Goal: Information Seeking & Learning: Check status

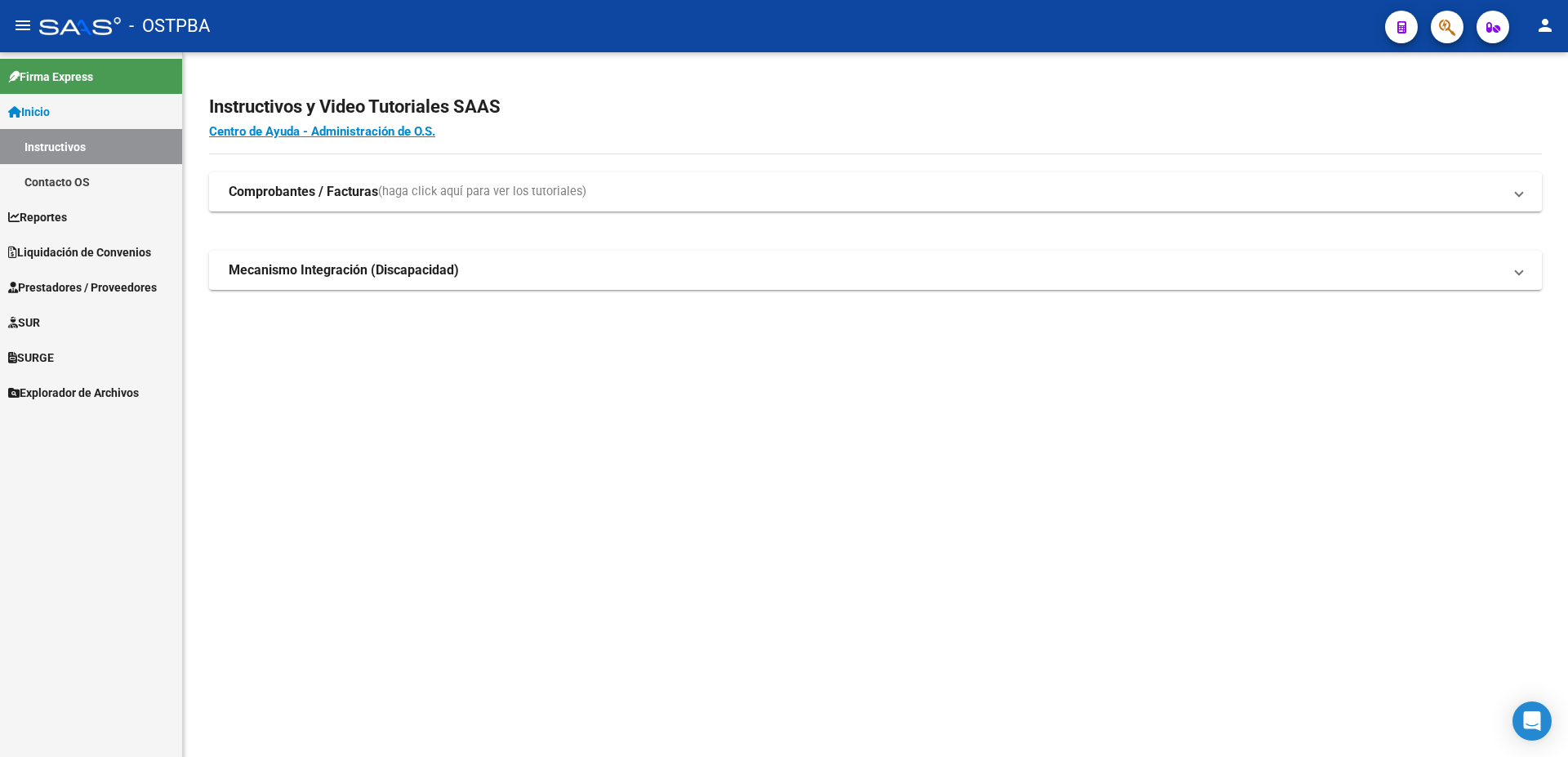
click at [77, 246] on span "Liquidación de Convenios" at bounding box center [80, 253] width 143 height 18
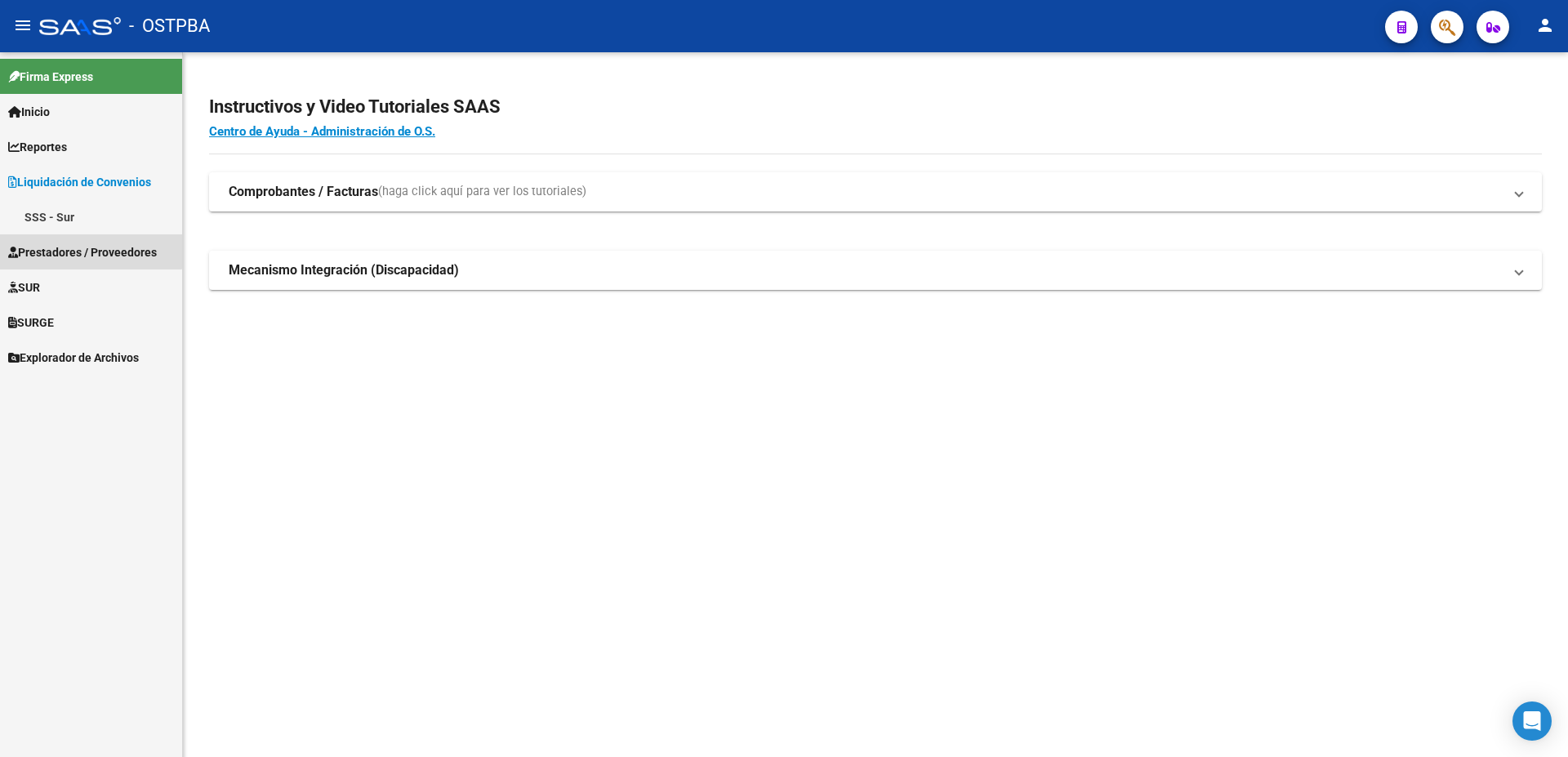
click at [77, 246] on span "Prestadores / Proveedores" at bounding box center [82, 253] width 149 height 18
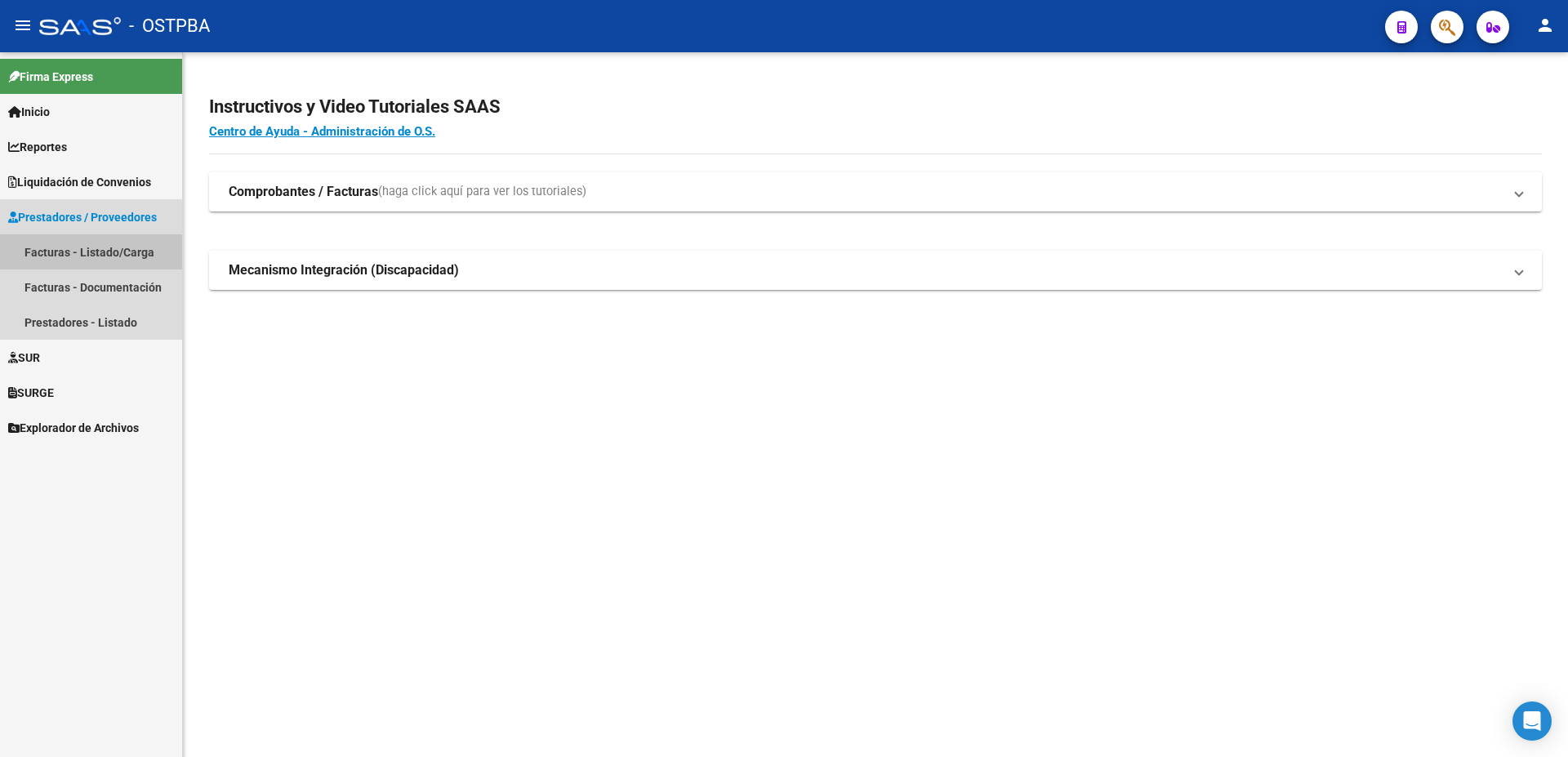
click at [71, 253] on link "Facturas - Listado/Carga" at bounding box center [91, 252] width 182 height 35
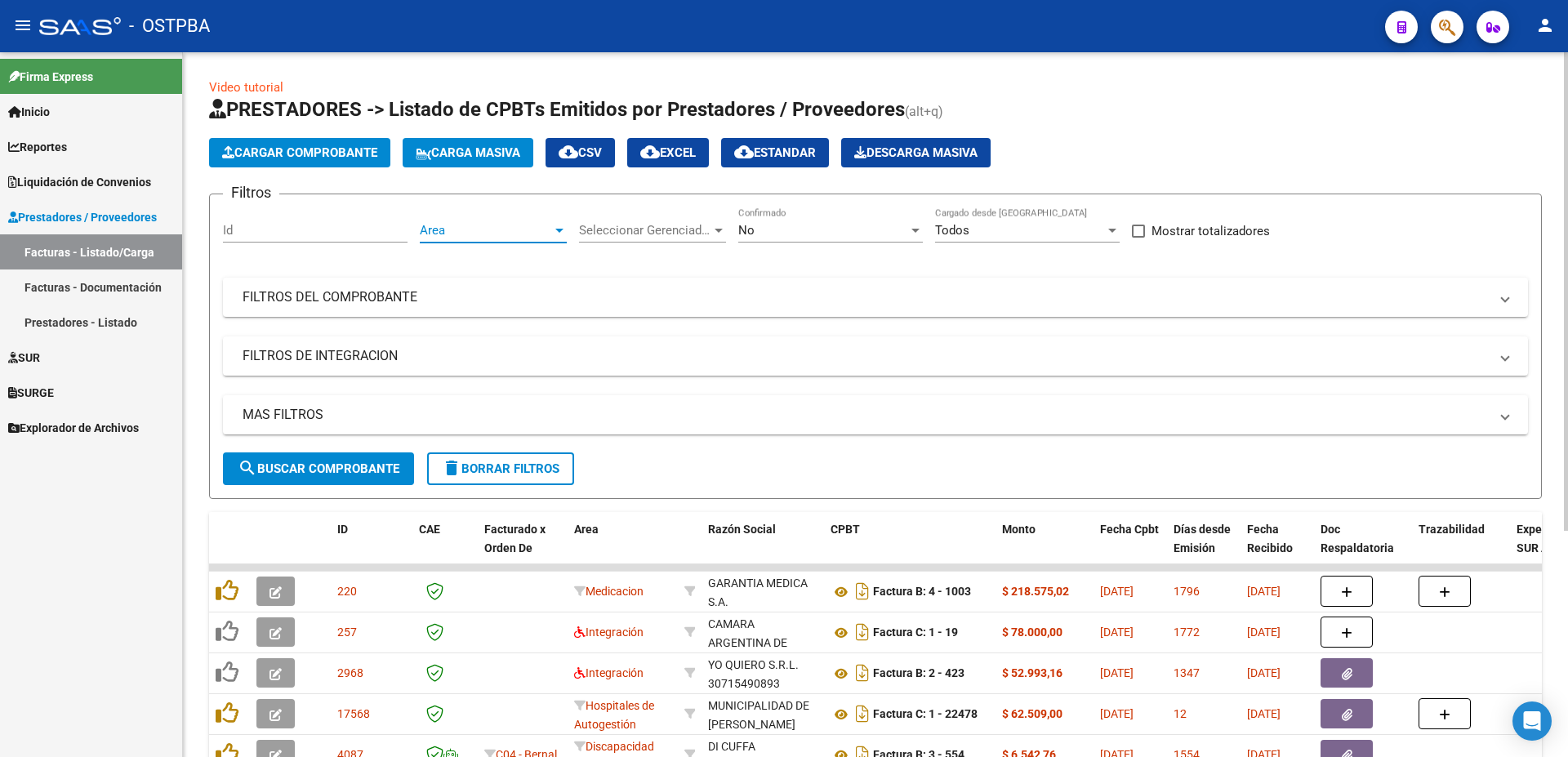
click at [556, 232] on div at bounding box center [560, 230] width 15 height 13
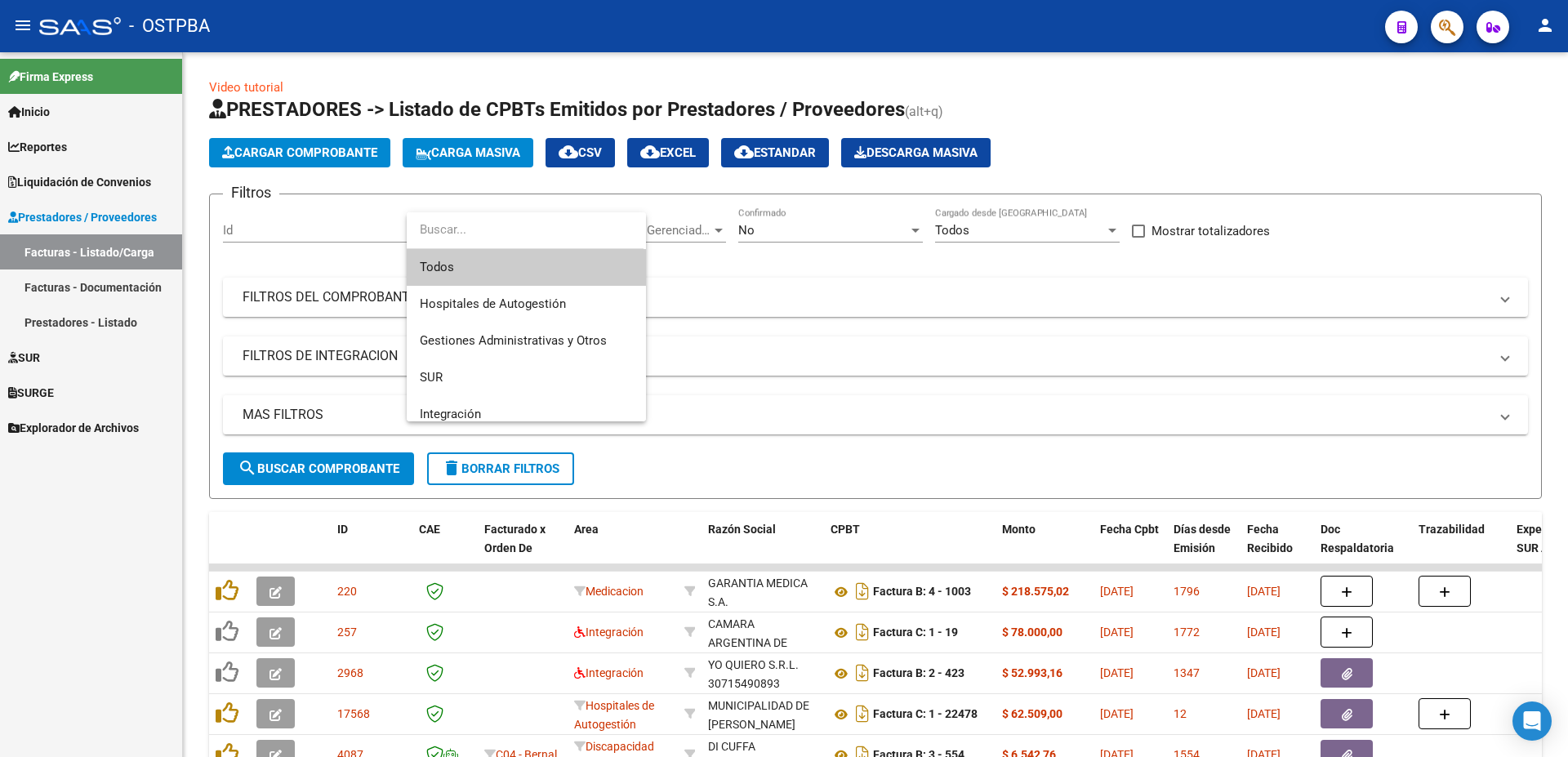
click at [434, 261] on span "Todos" at bounding box center [526, 268] width 213 height 37
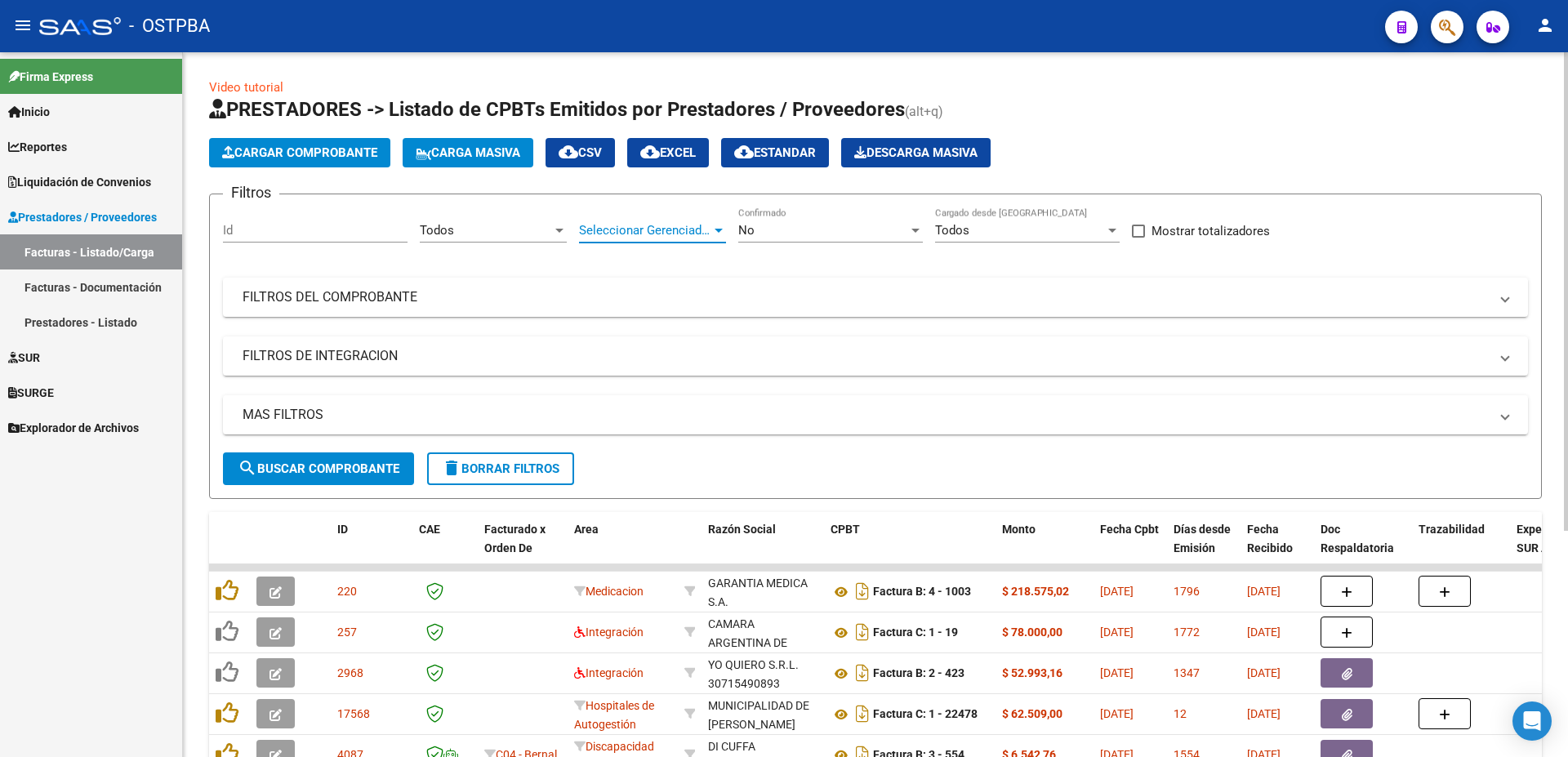
click at [721, 229] on div at bounding box center [718, 230] width 8 height 4
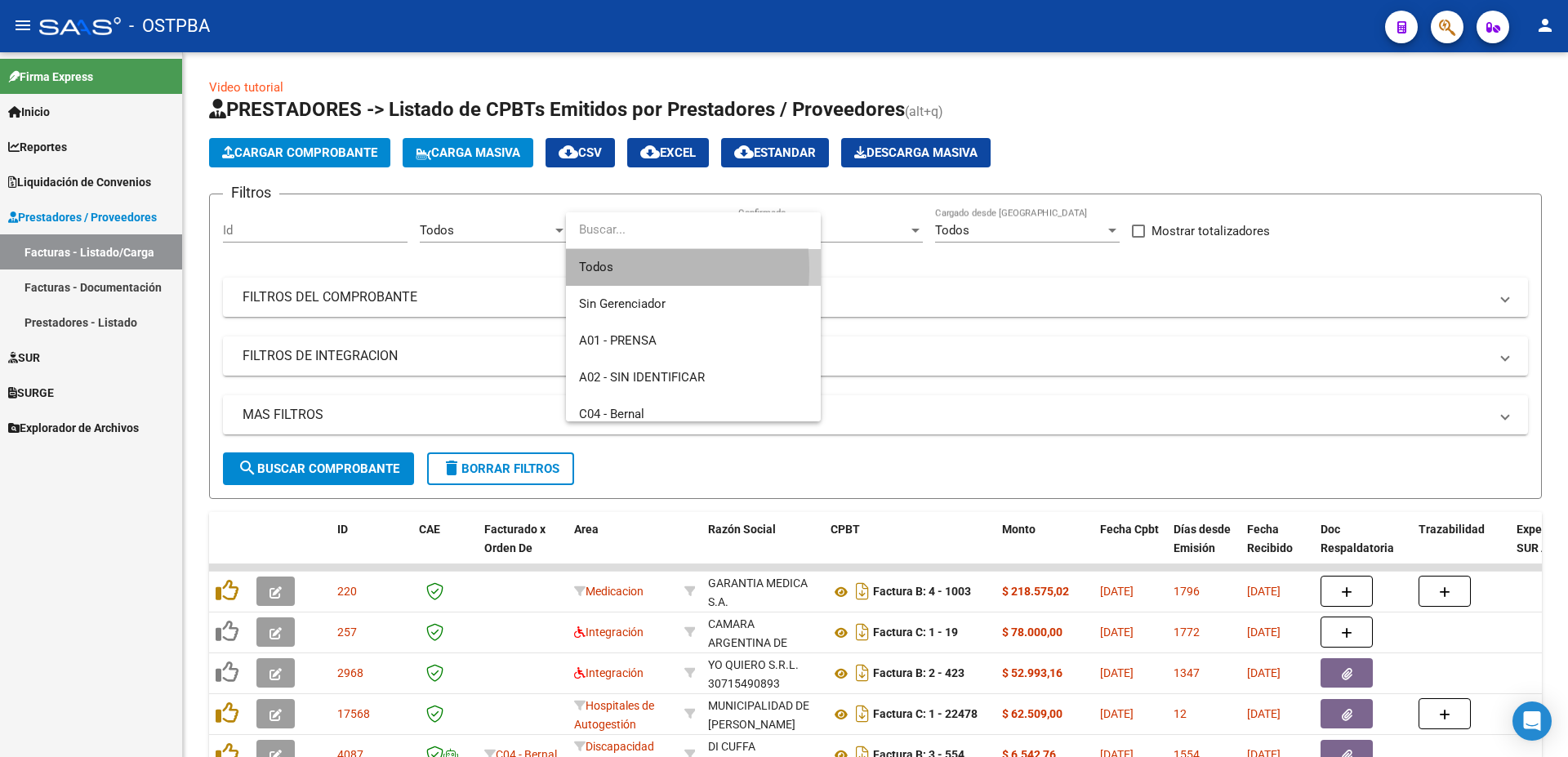
click at [608, 268] on span "Todos" at bounding box center [693, 268] width 228 height 37
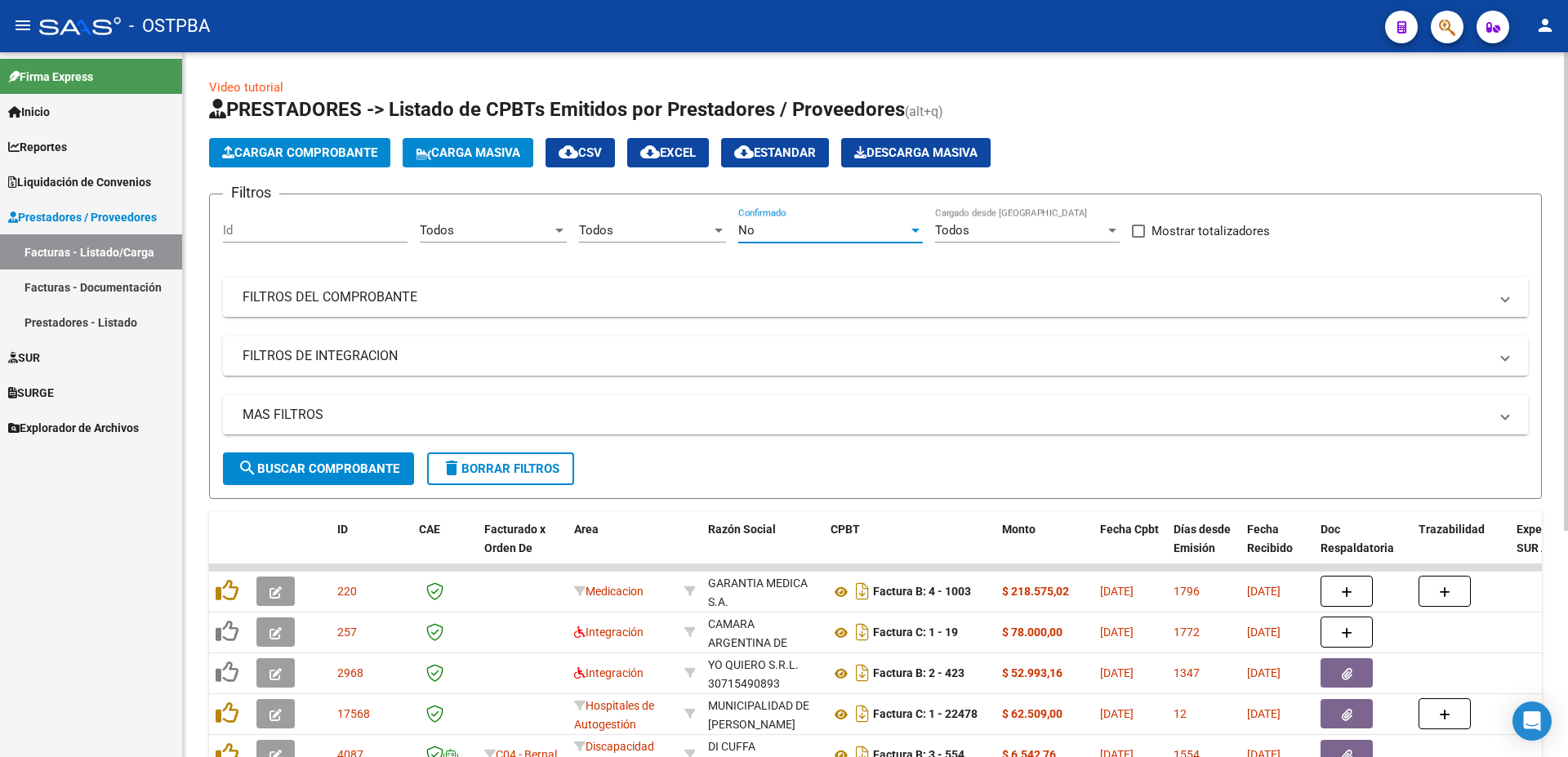
click at [918, 229] on div at bounding box center [915, 230] width 8 height 4
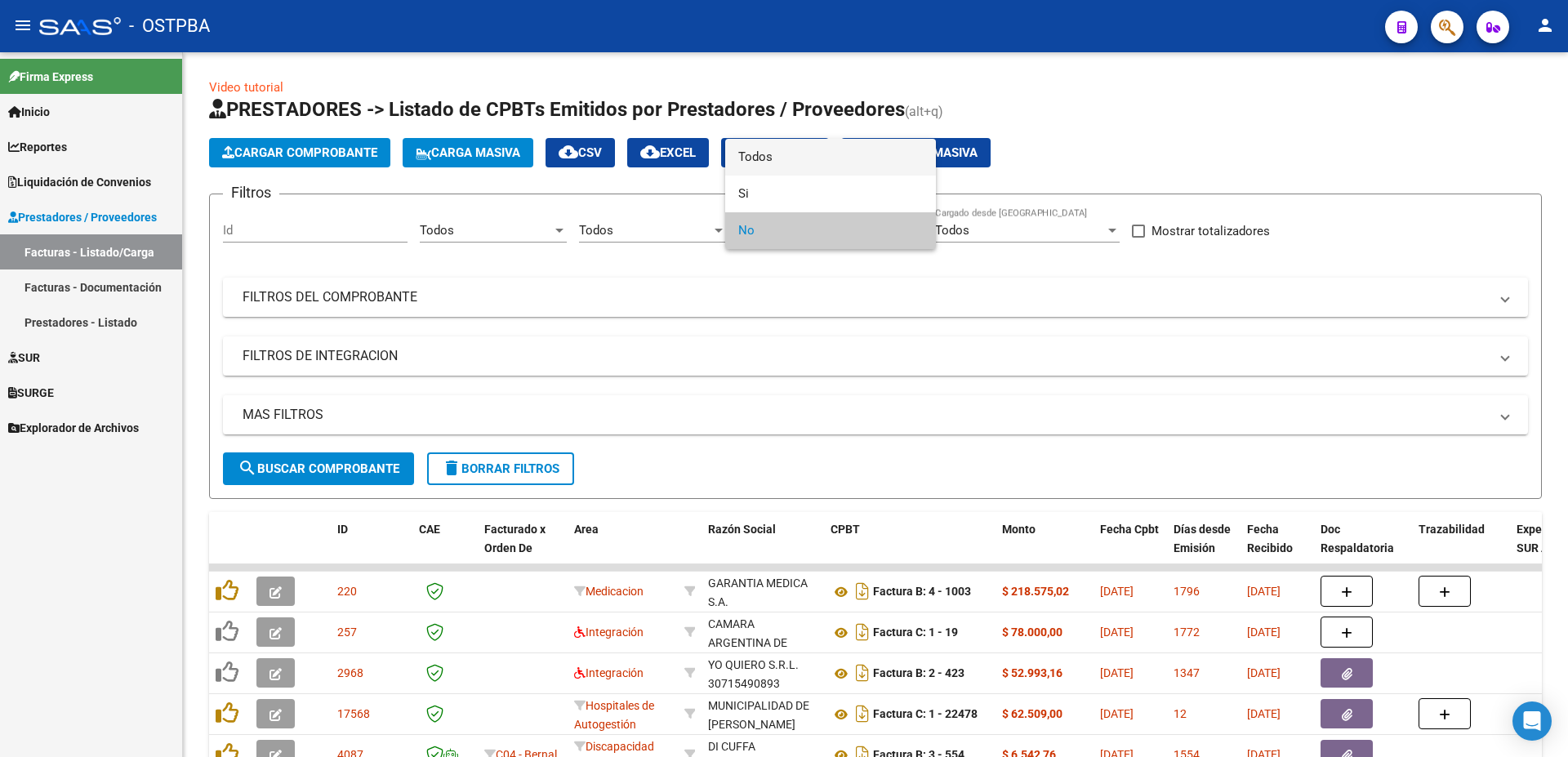
click at [766, 150] on span "Todos" at bounding box center [831, 157] width 184 height 37
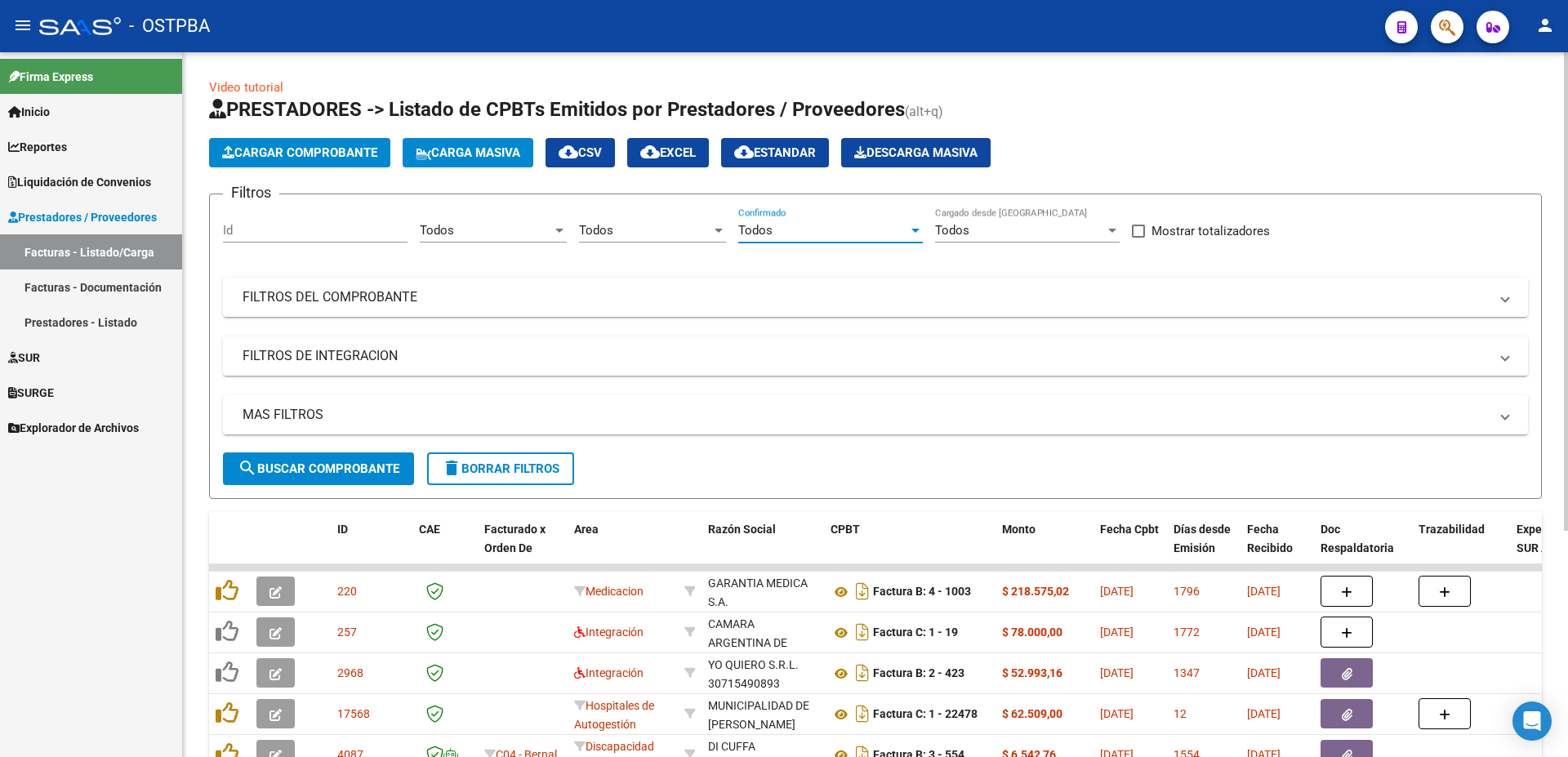
click at [1115, 230] on div at bounding box center [1112, 230] width 8 height 4
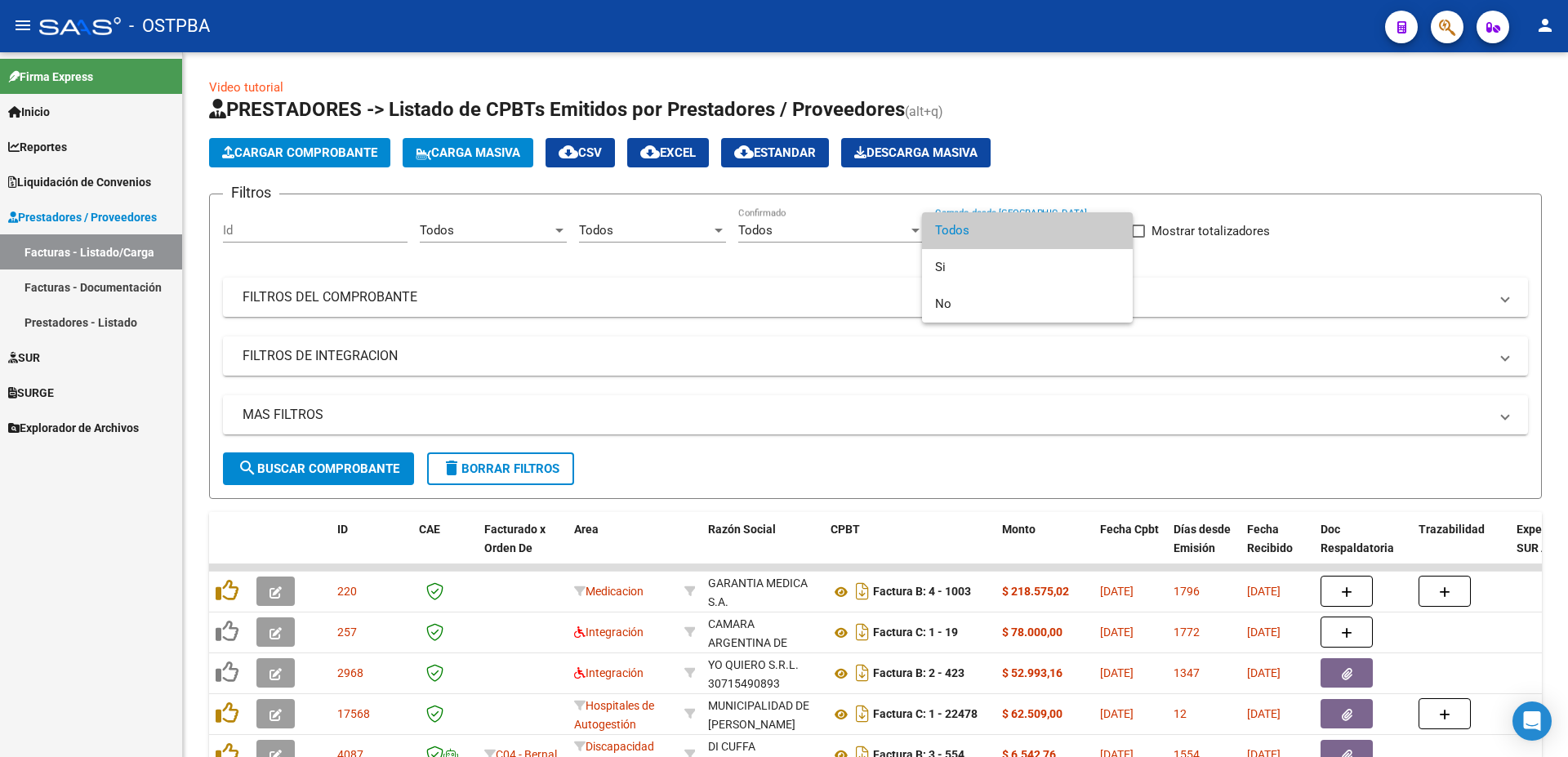
click at [983, 230] on span "Todos" at bounding box center [1027, 231] width 184 height 37
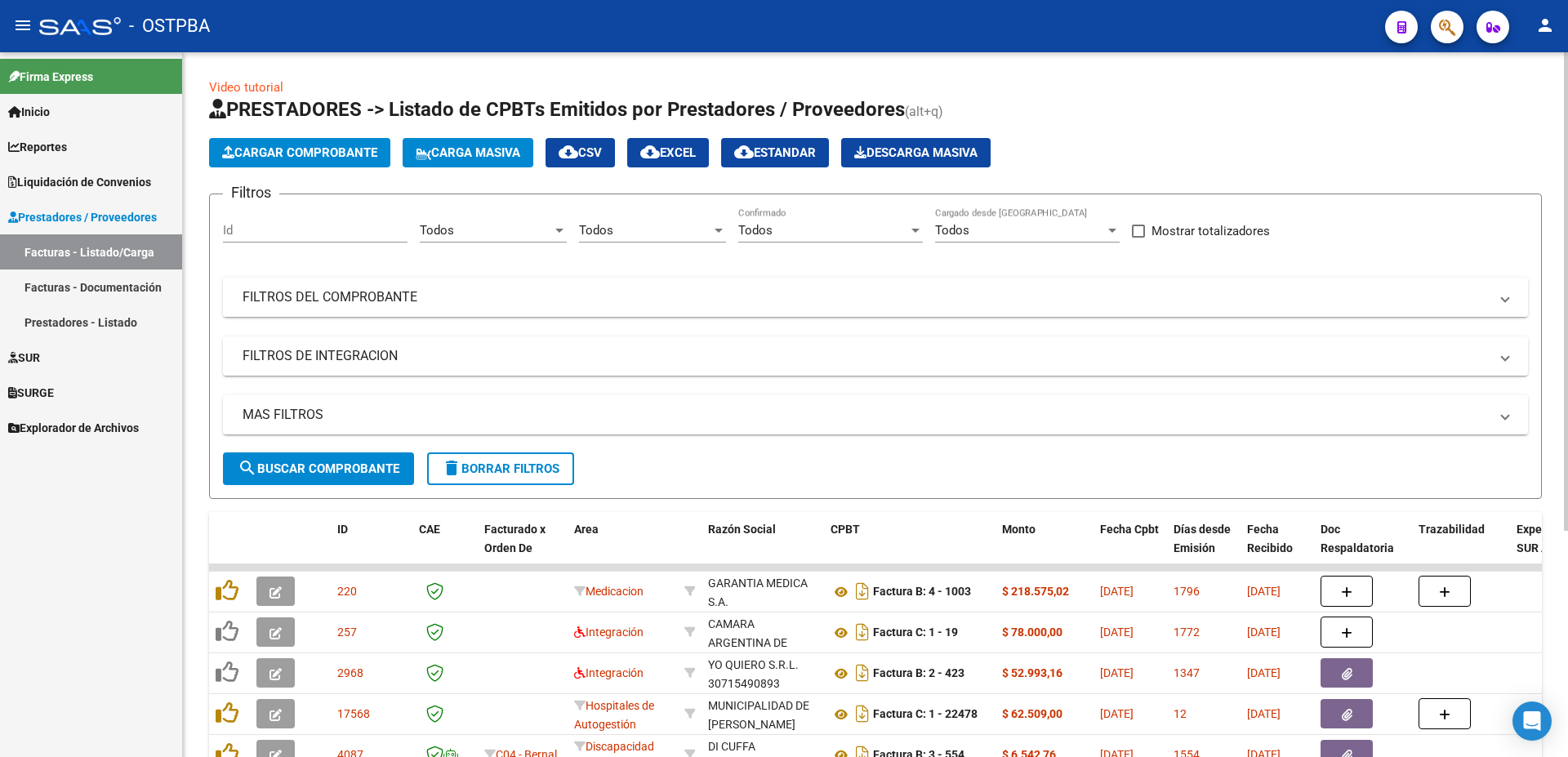
click at [294, 298] on mat-panel-title "FILTROS DEL COMPROBANTE" at bounding box center [865, 297] width 1246 height 18
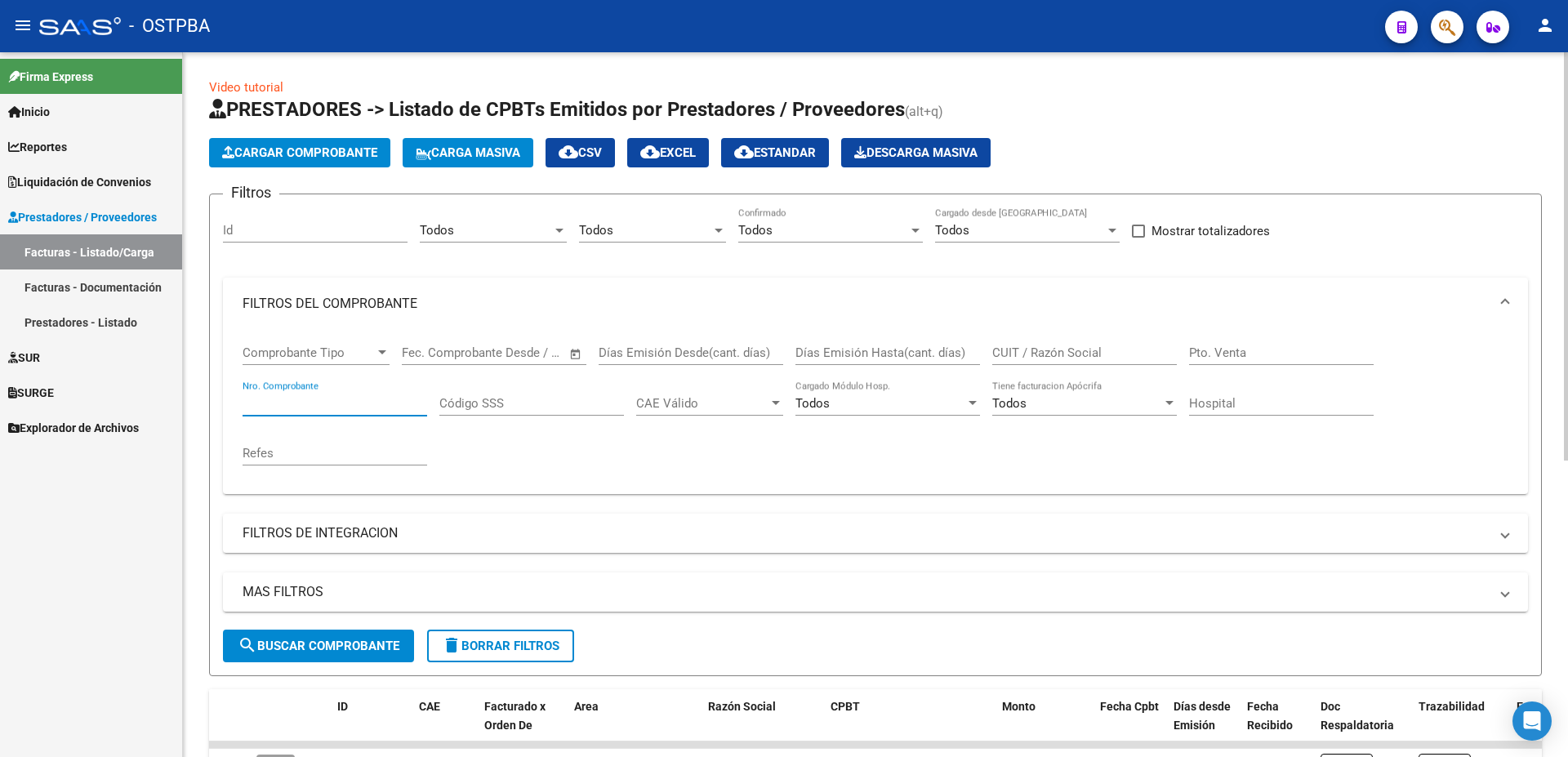
click at [271, 399] on input "Nro. Comprobante" at bounding box center [335, 404] width 184 height 15
type input "20989"
click at [318, 656] on button "search Buscar Comprobante" at bounding box center [318, 646] width 191 height 32
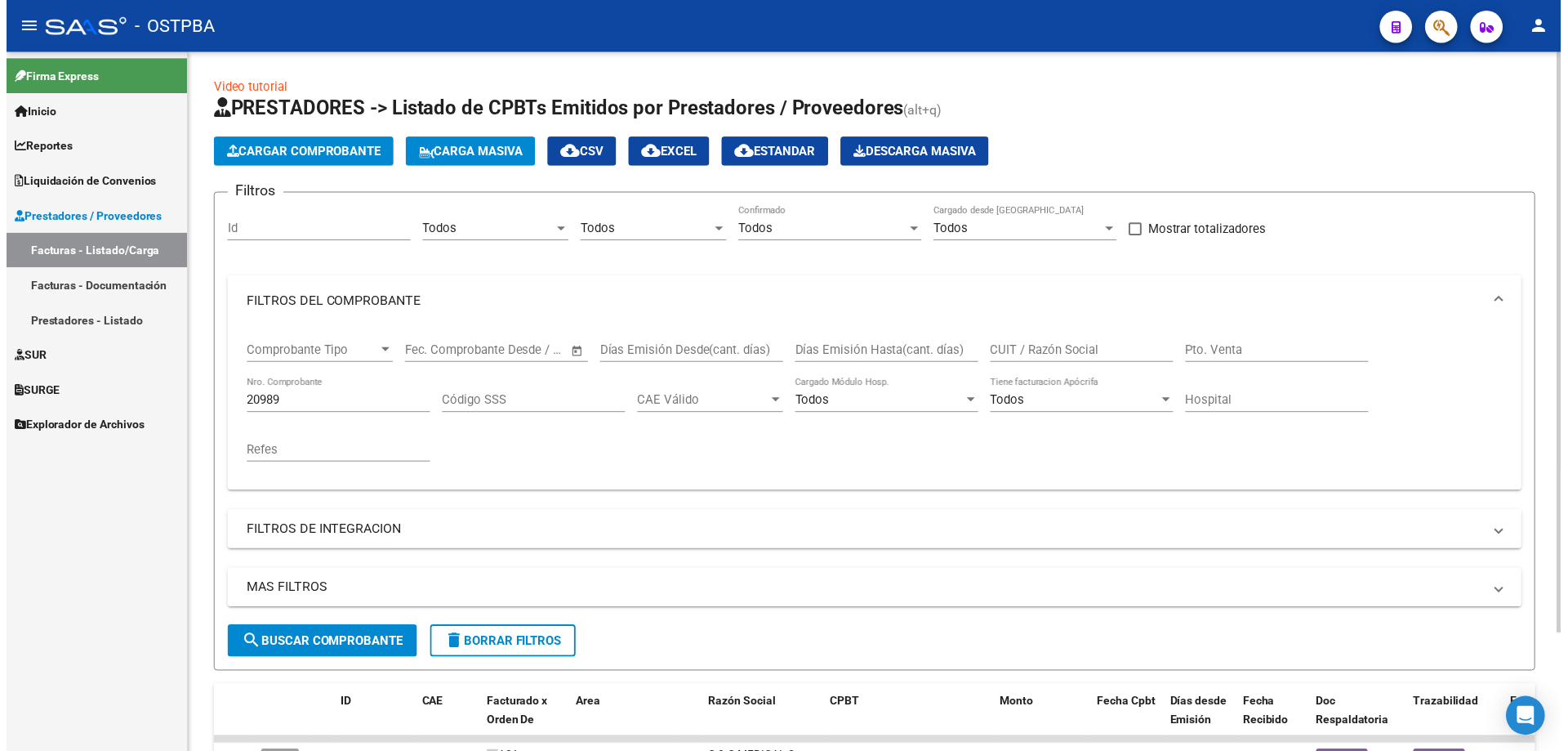
scroll to position [144, 0]
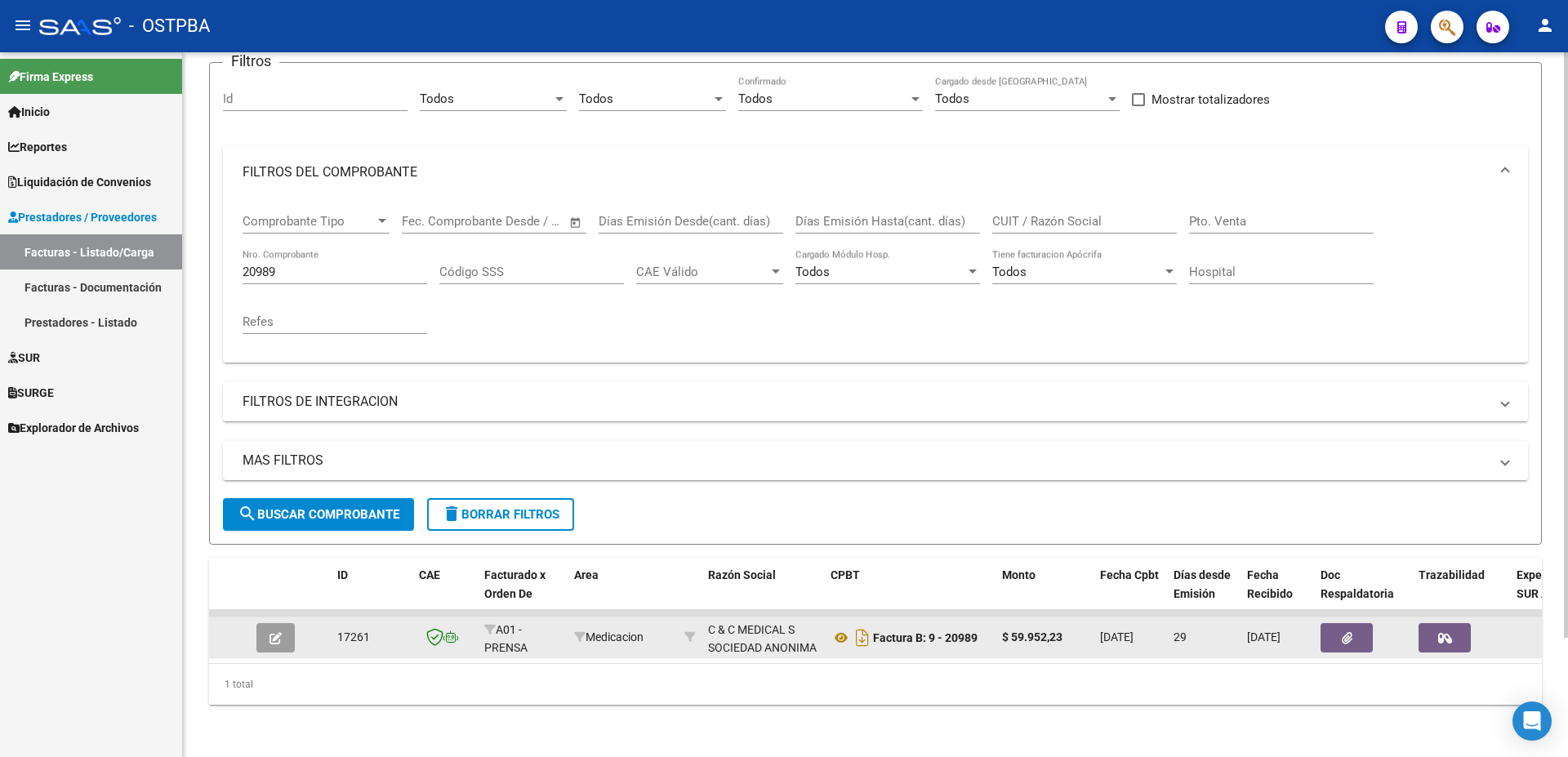
click at [268, 624] on button "button" at bounding box center [276, 637] width 38 height 29
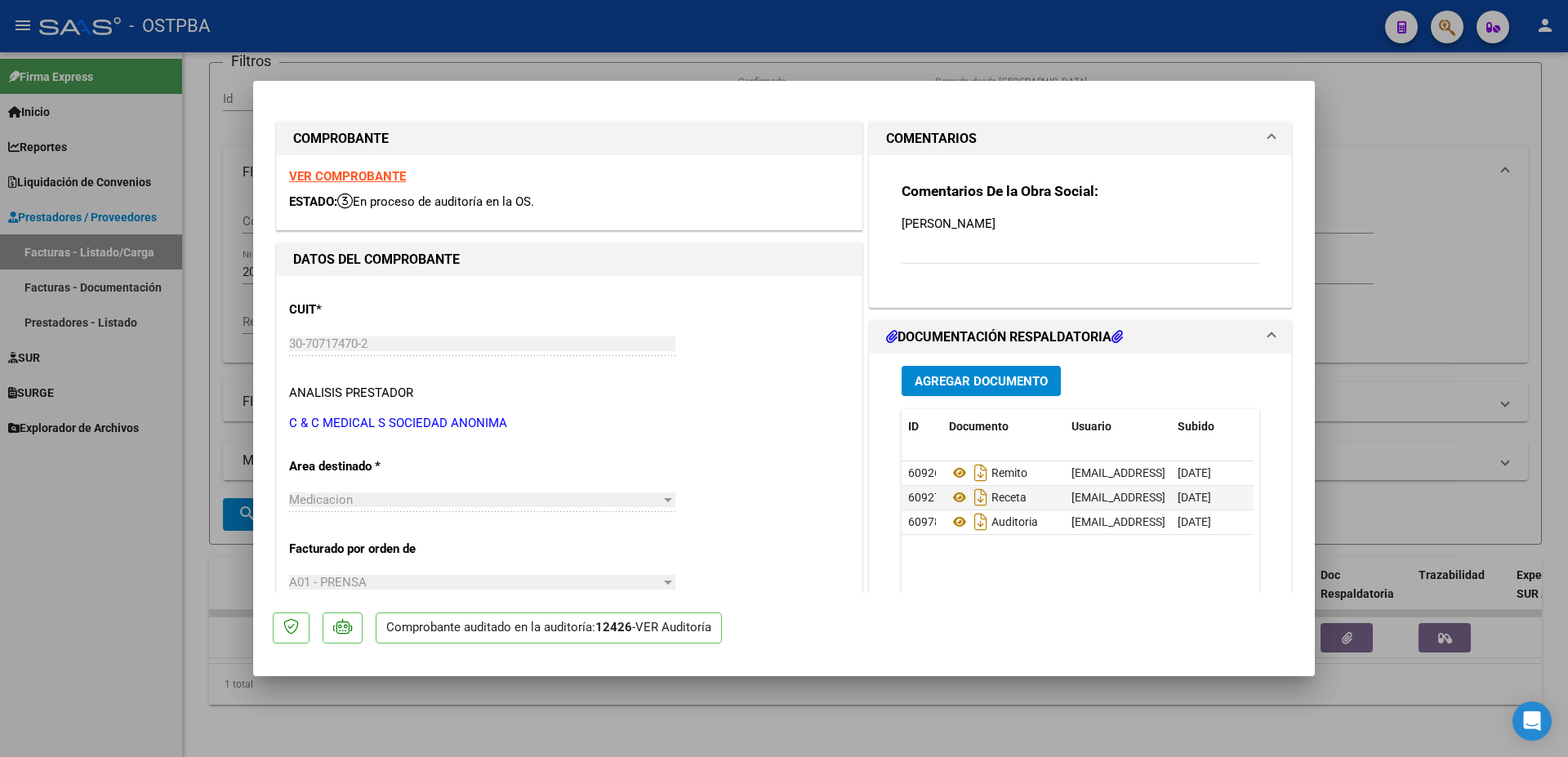
click at [327, 175] on strong "VER COMPROBANTE" at bounding box center [347, 177] width 117 height 15
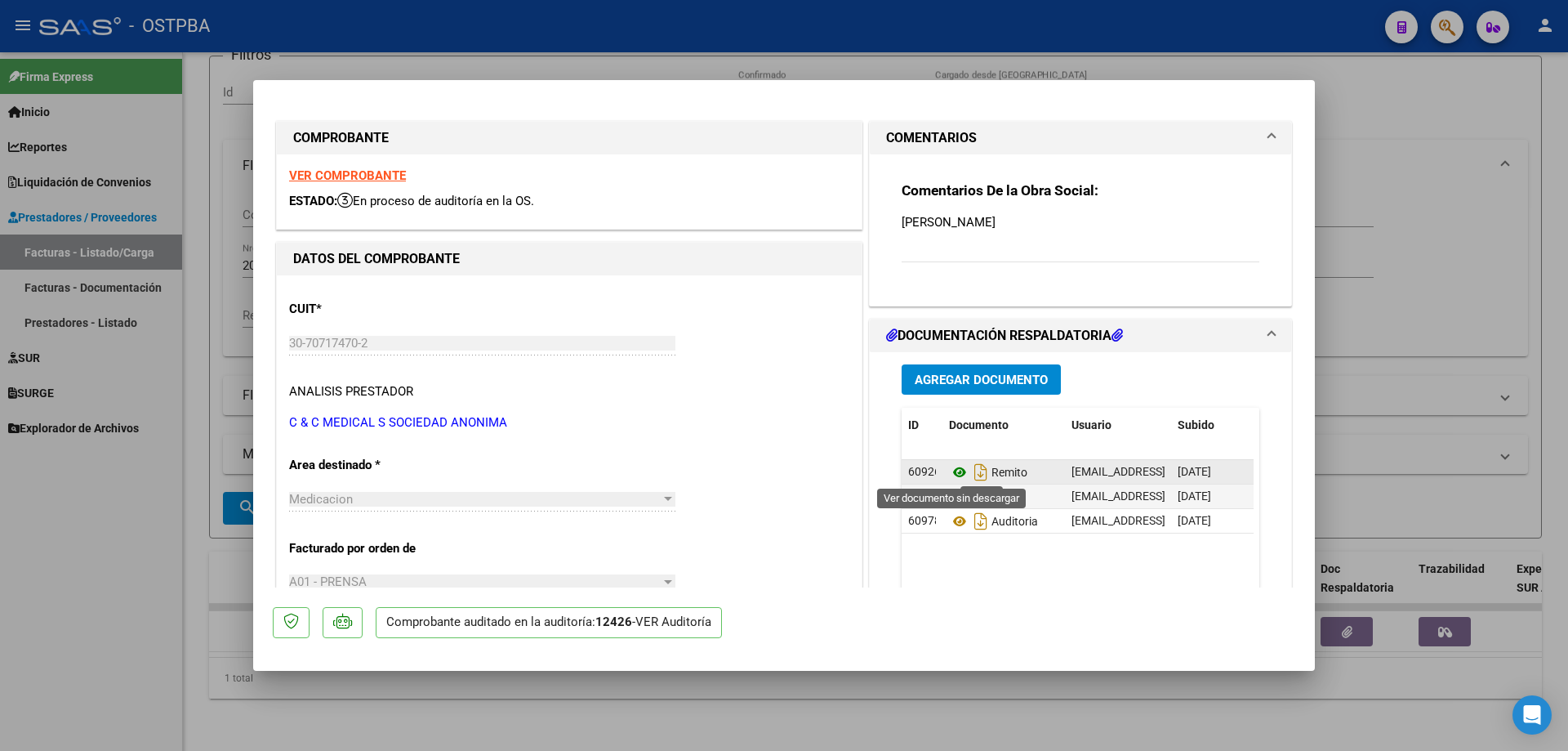
click at [949, 472] on icon at bounding box center [959, 472] width 22 height 20
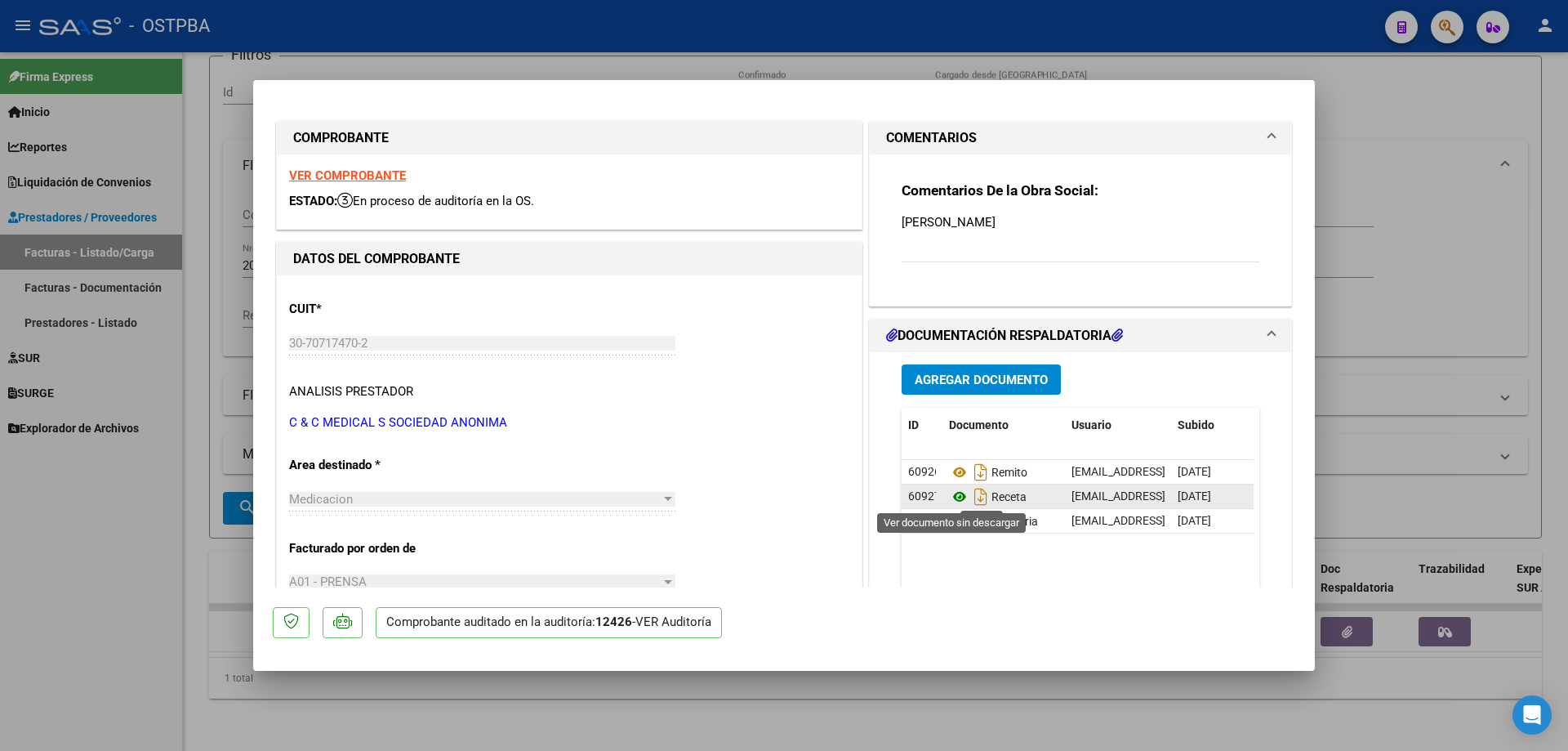
click at [950, 498] on icon at bounding box center [959, 497] width 22 height 20
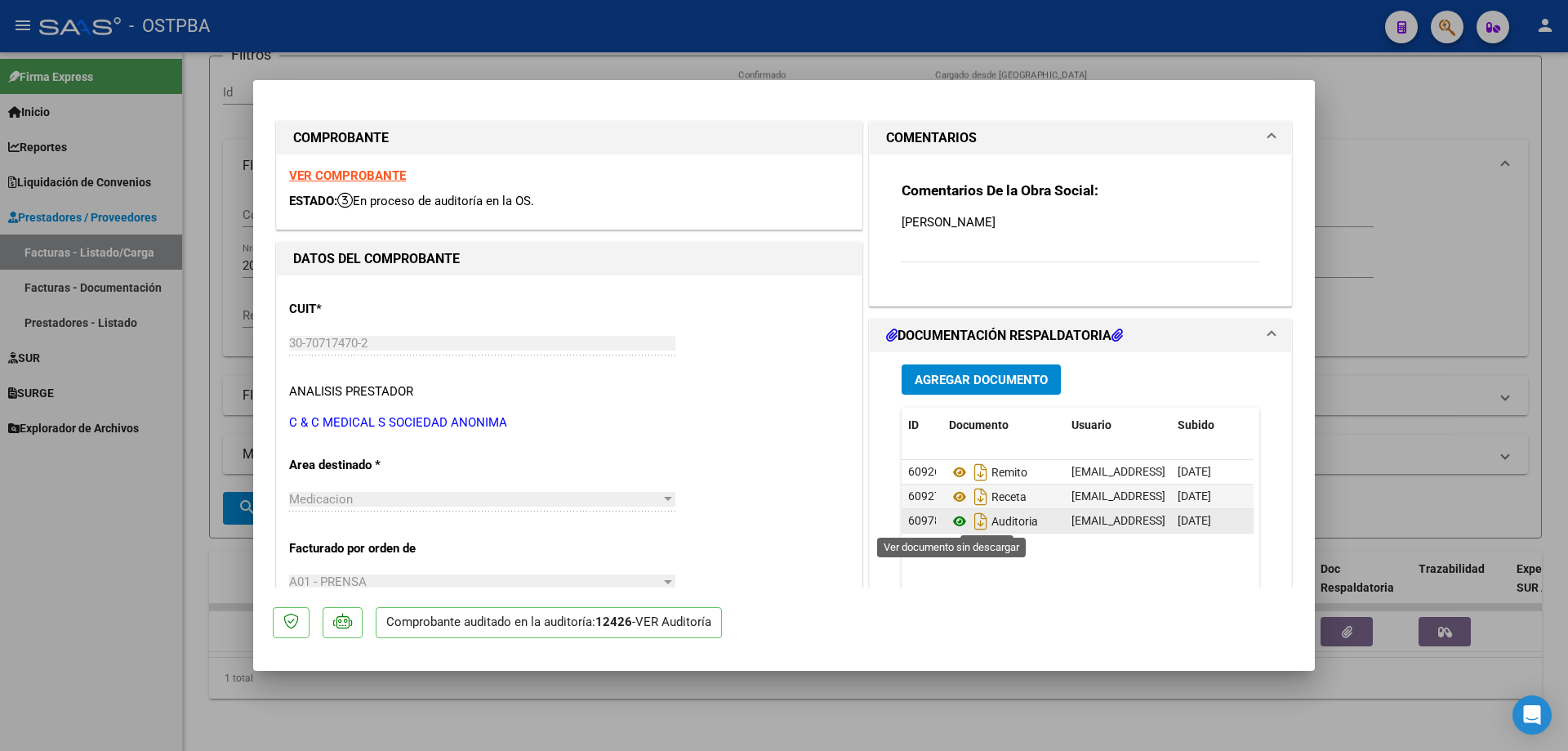
click at [954, 523] on icon at bounding box center [959, 521] width 22 height 20
drag, startPoint x: 538, startPoint y: 738, endPoint x: 538, endPoint y: 729, distance: 9.0
click at [539, 733] on div at bounding box center [784, 376] width 1568 height 751
type input "$ 0,00"
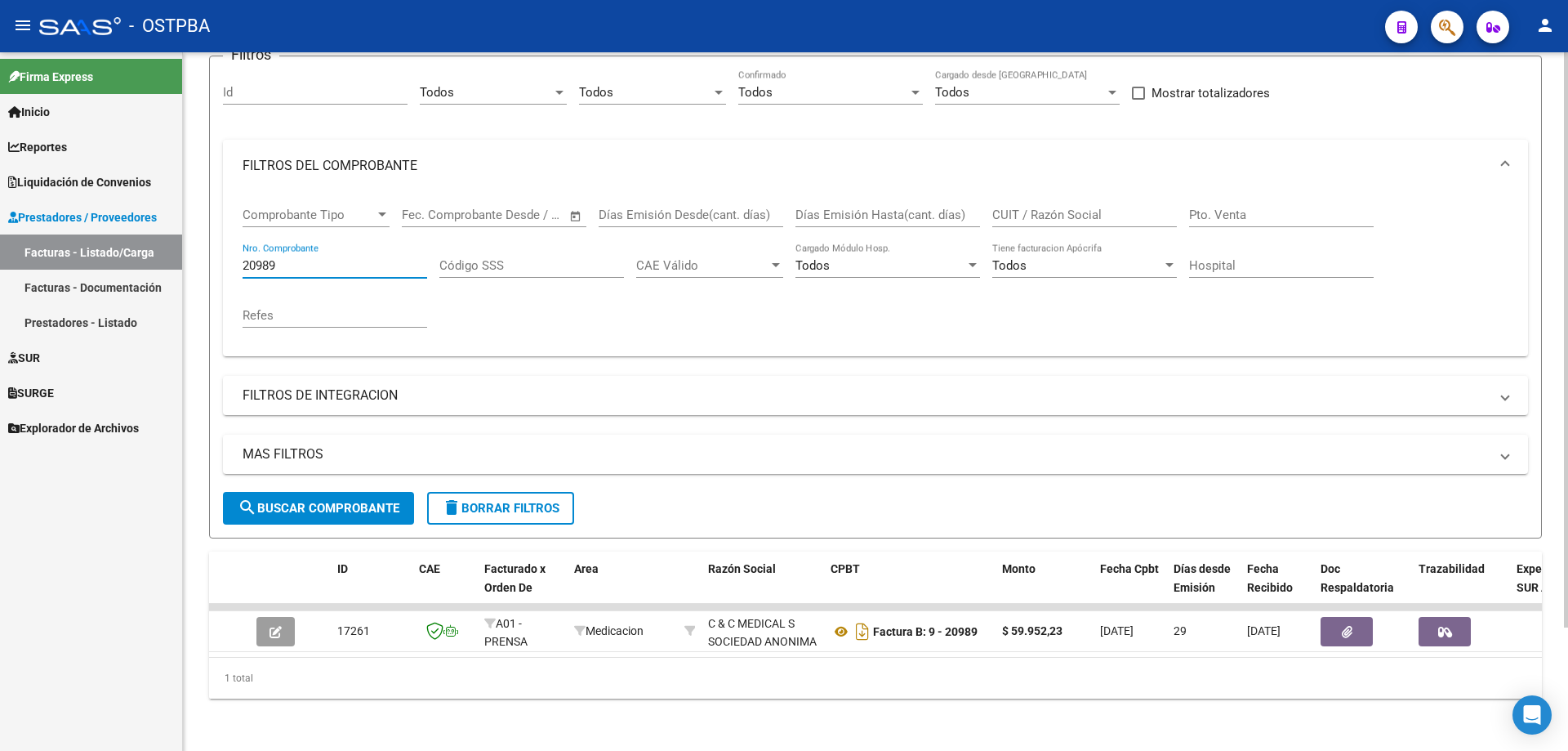
click at [309, 258] on input "20989" at bounding box center [335, 266] width 184 height 15
type input "2"
type input "73673"
click at [305, 504] on span "search Buscar Comprobante" at bounding box center [318, 508] width 162 height 15
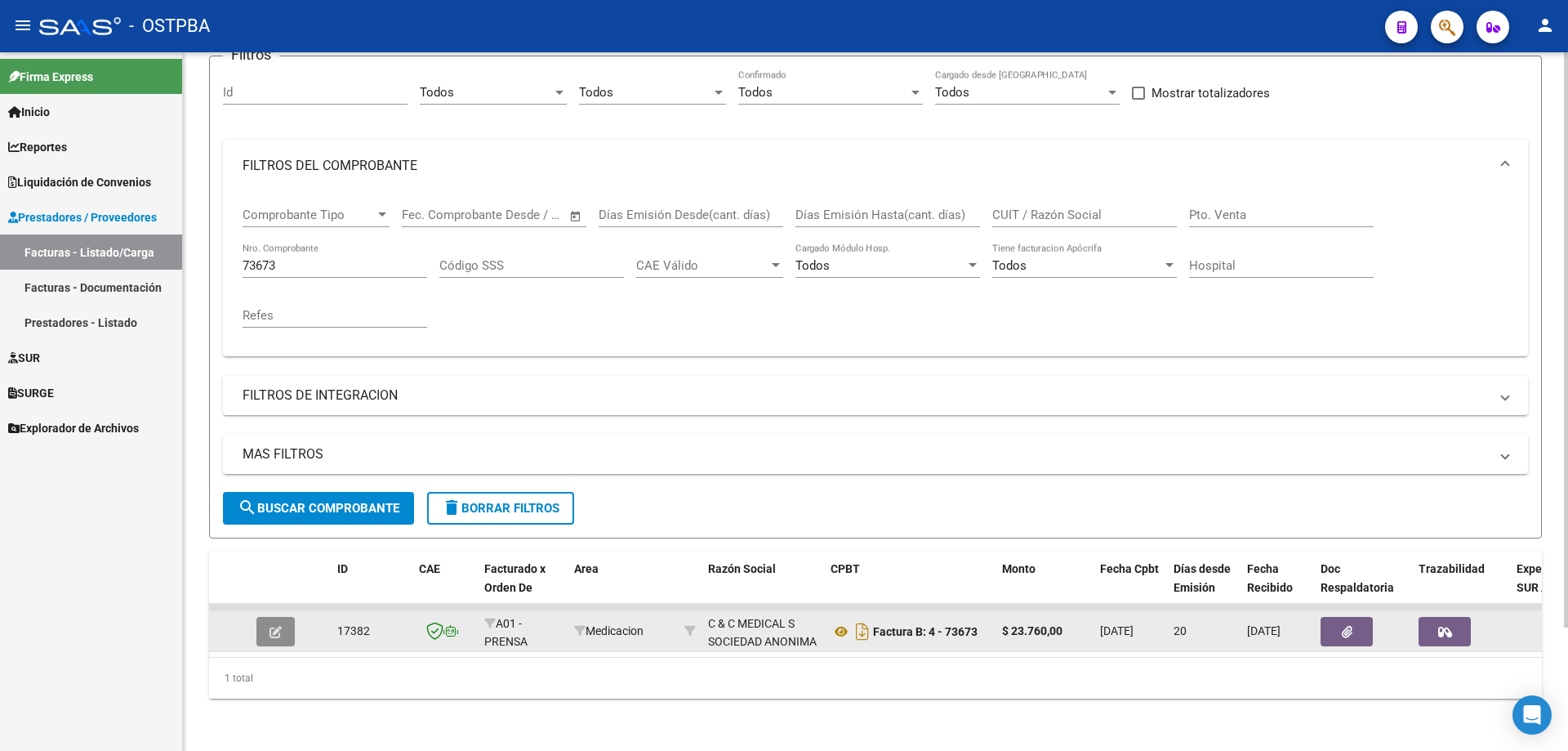
click at [276, 630] on icon "button" at bounding box center [275, 631] width 12 height 12
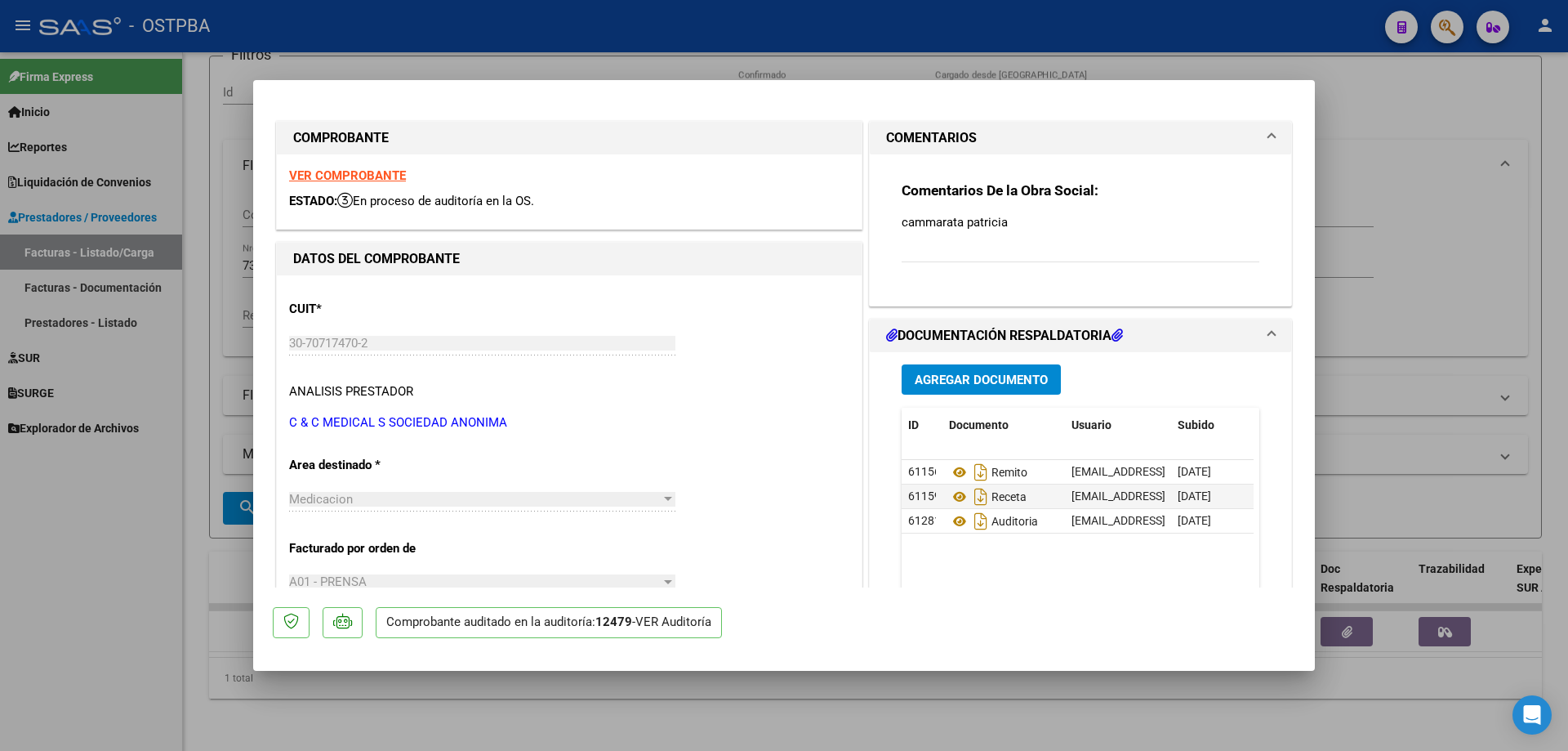
click at [371, 170] on strong "VER COMPROBANTE" at bounding box center [347, 176] width 117 height 15
click at [952, 469] on icon at bounding box center [959, 472] width 22 height 20
click at [953, 498] on icon at bounding box center [959, 497] width 22 height 20
click at [958, 521] on icon at bounding box center [959, 521] width 22 height 20
click at [647, 739] on div at bounding box center [784, 376] width 1568 height 751
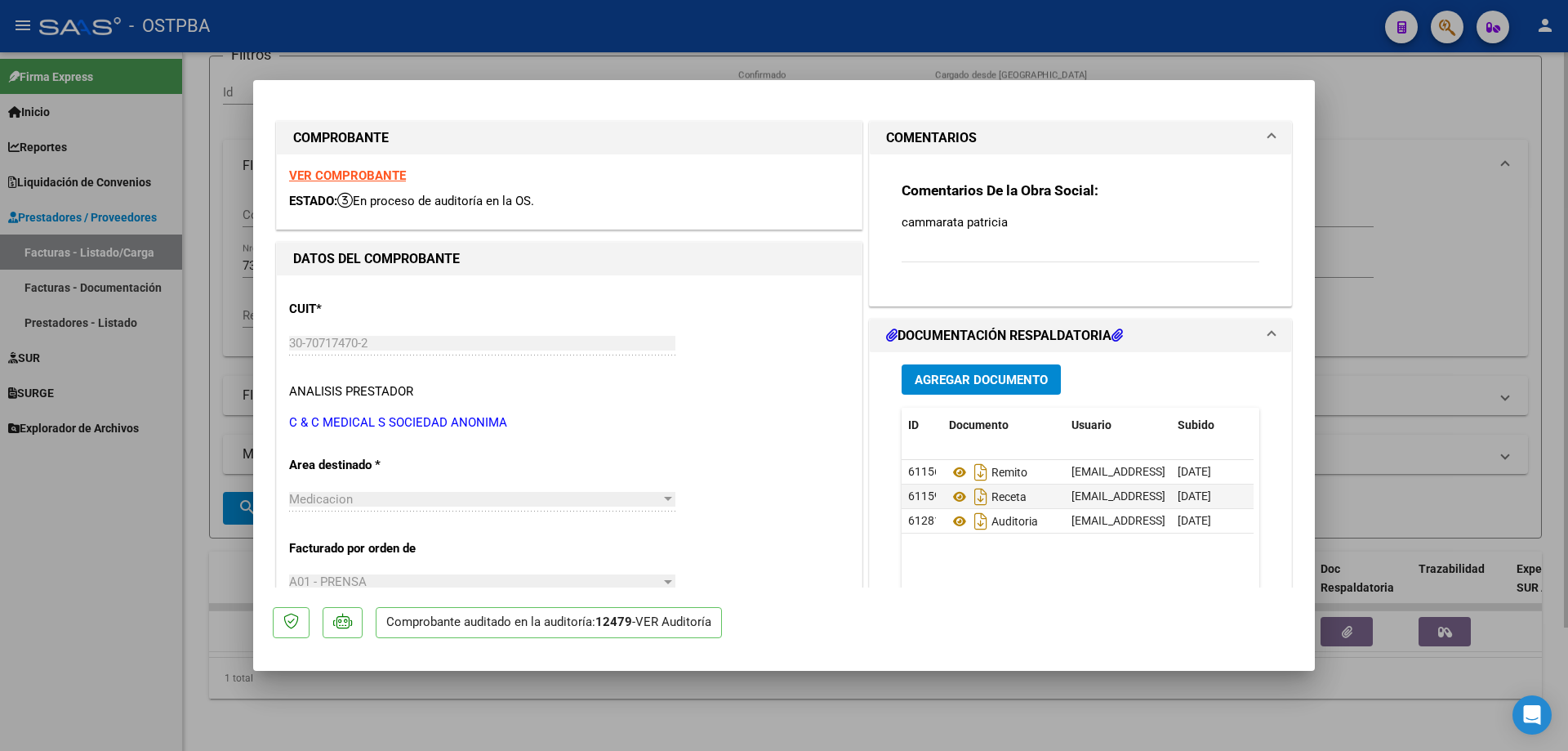
type input "$ 0,00"
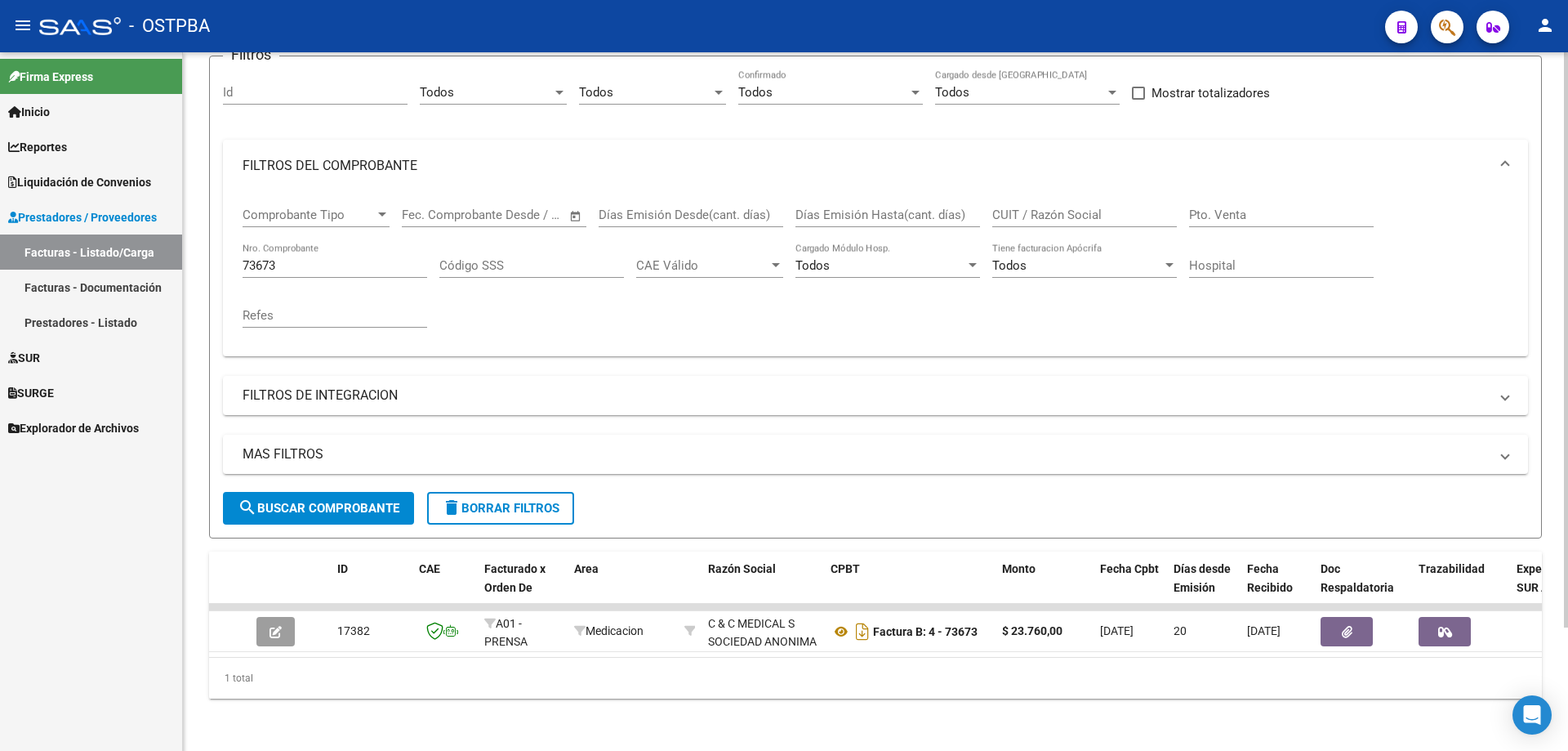
click at [337, 261] on input "73673" at bounding box center [335, 266] width 184 height 15
type input "7"
type input "21153"
click at [342, 503] on span "search Buscar Comprobante" at bounding box center [318, 508] width 162 height 15
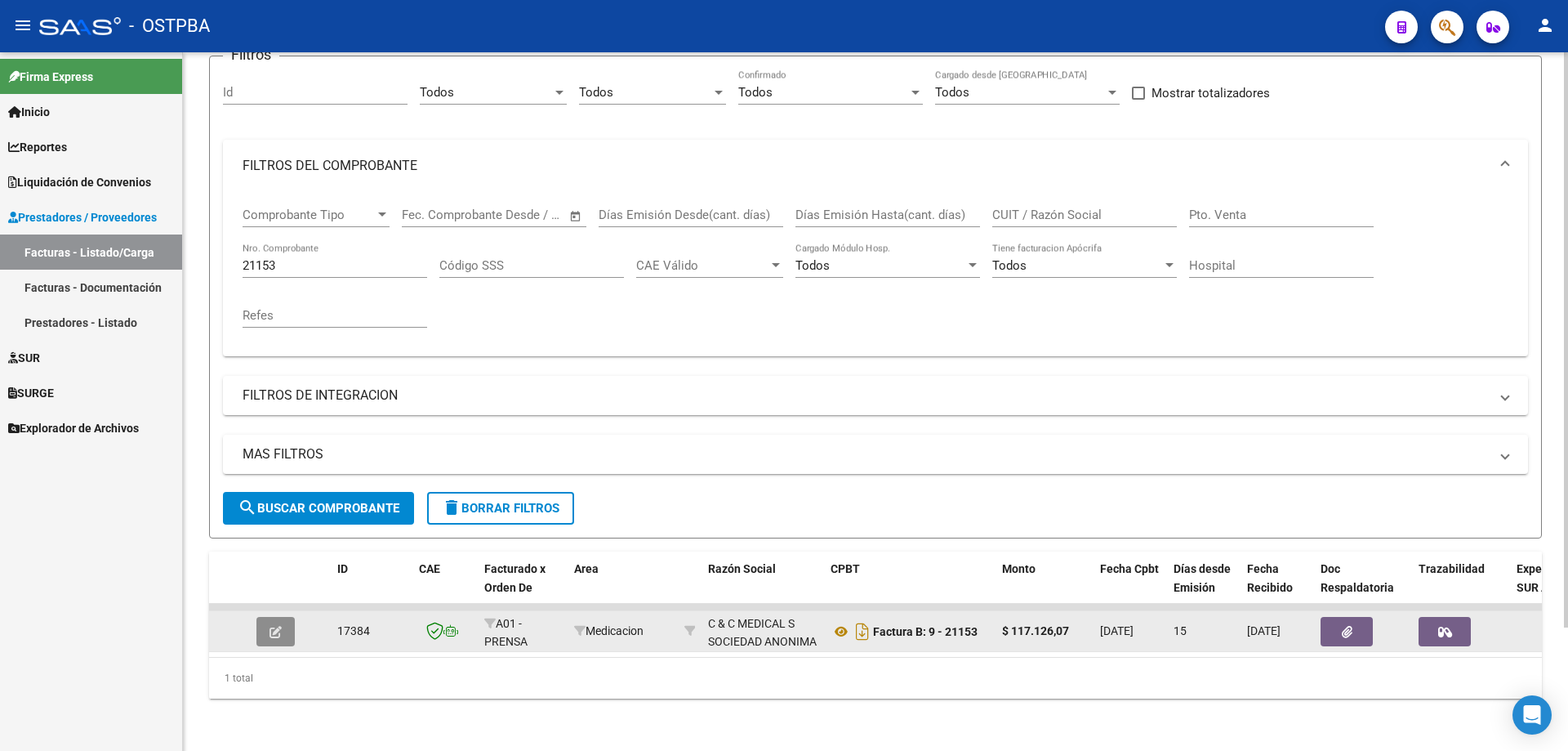
click at [282, 632] on button "button" at bounding box center [276, 631] width 38 height 29
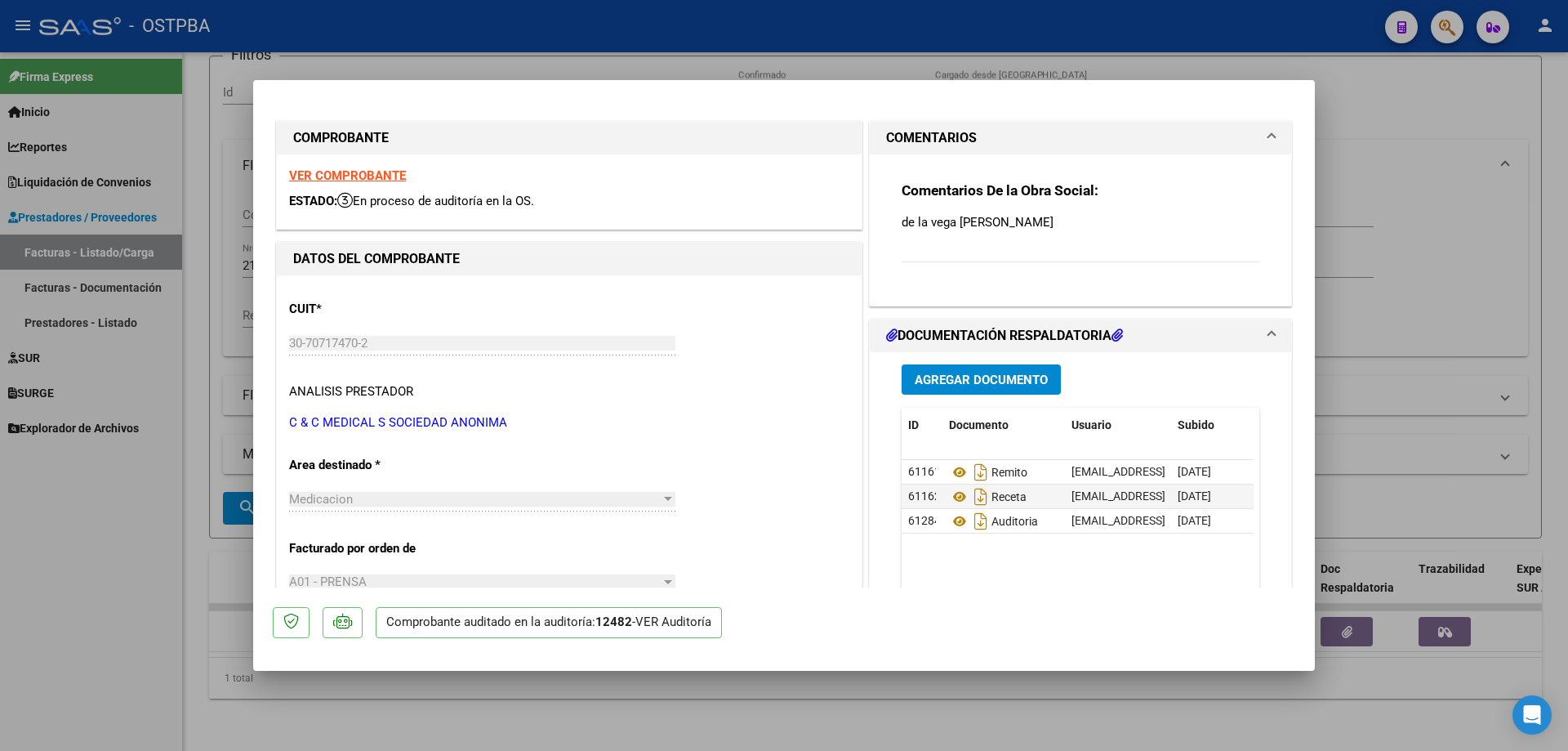
click at [316, 172] on strong "VER COMPROBANTE" at bounding box center [347, 176] width 117 height 15
click at [953, 474] on icon at bounding box center [959, 472] width 22 height 20
click at [948, 498] on icon at bounding box center [959, 497] width 22 height 20
click at [950, 520] on icon at bounding box center [959, 521] width 22 height 20
click at [657, 738] on div at bounding box center [784, 376] width 1568 height 751
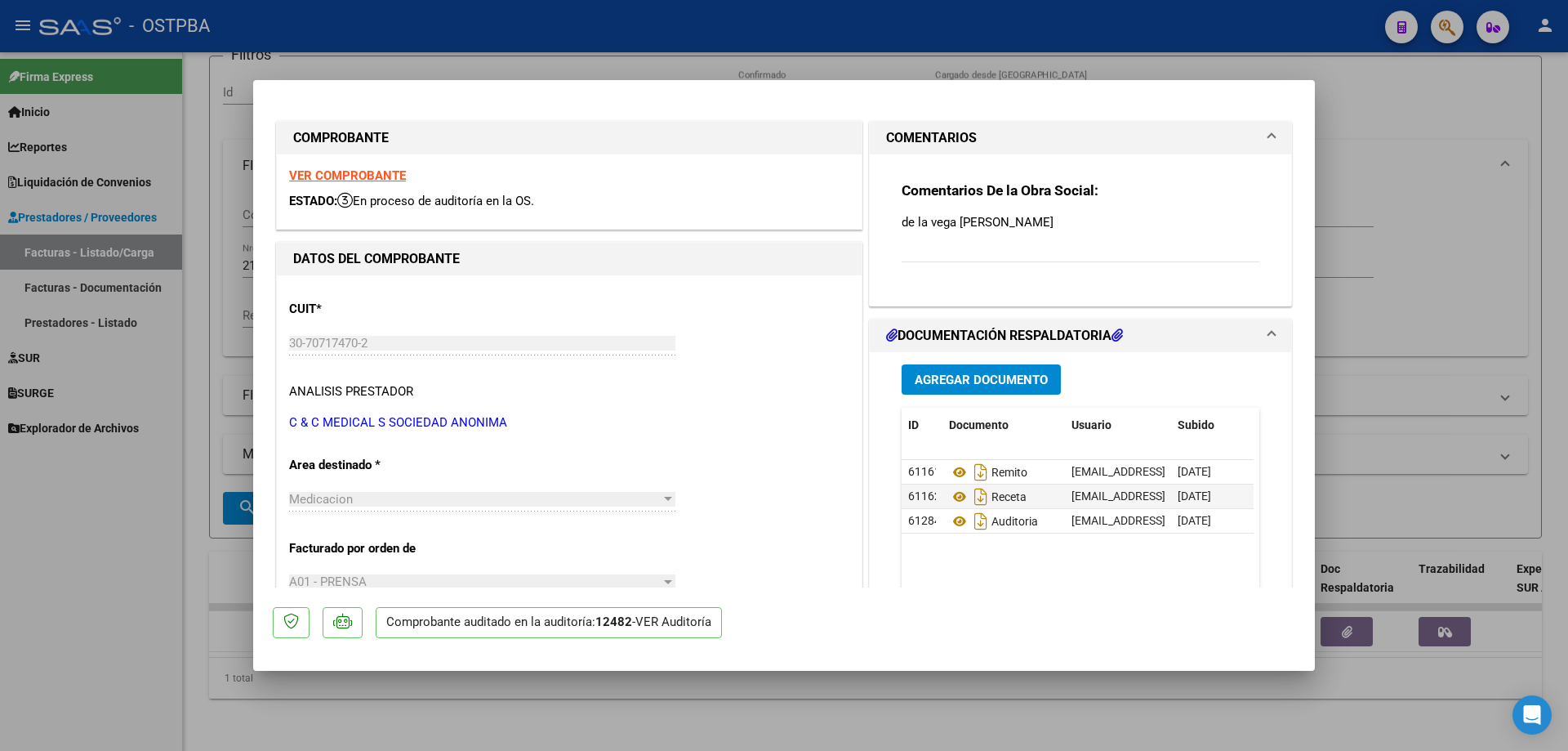
type input "$ 0,00"
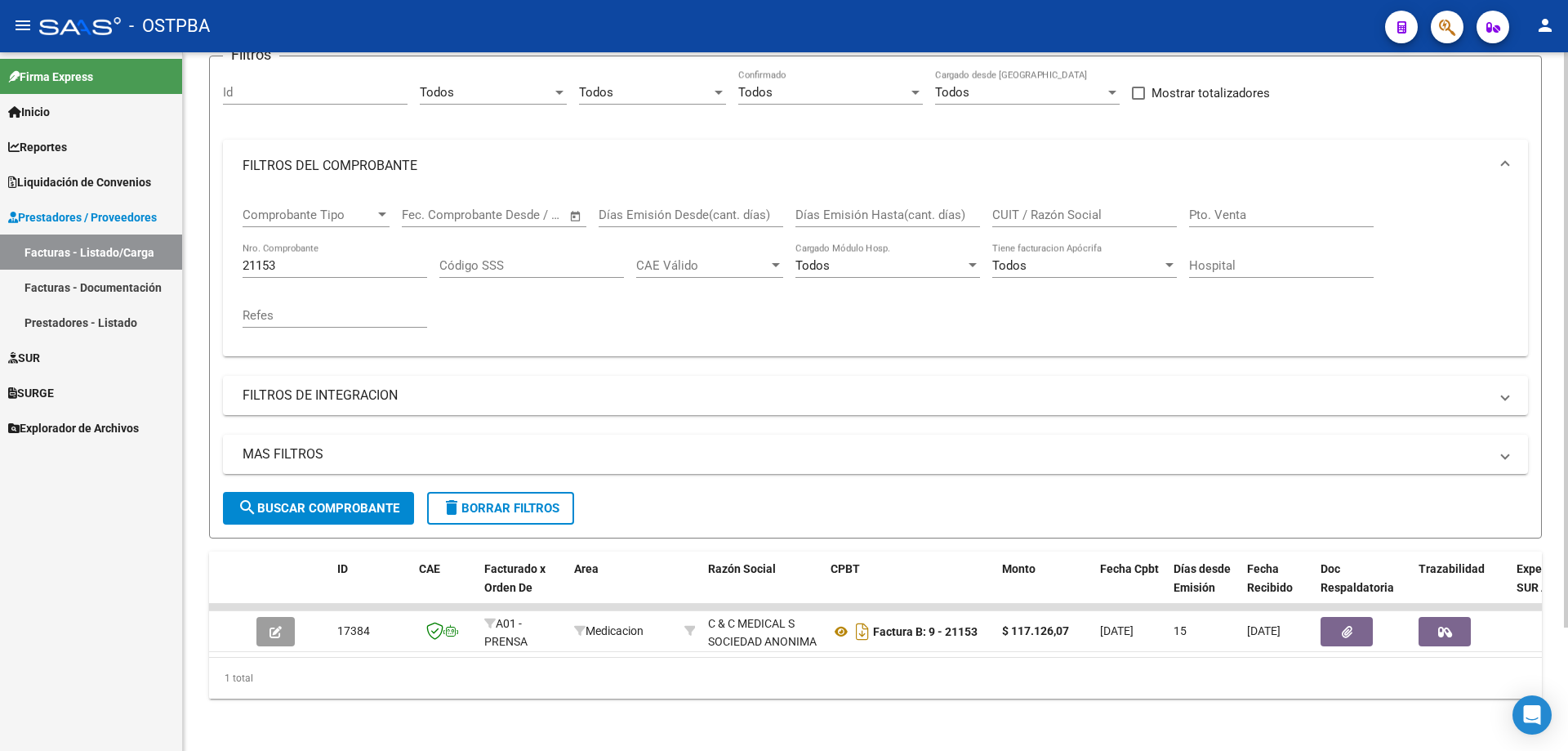
click at [337, 248] on div "21153 Nro. Comprobante" at bounding box center [335, 260] width 184 height 35
type input "21154"
click at [328, 502] on span "search Buscar Comprobante" at bounding box center [318, 508] width 162 height 15
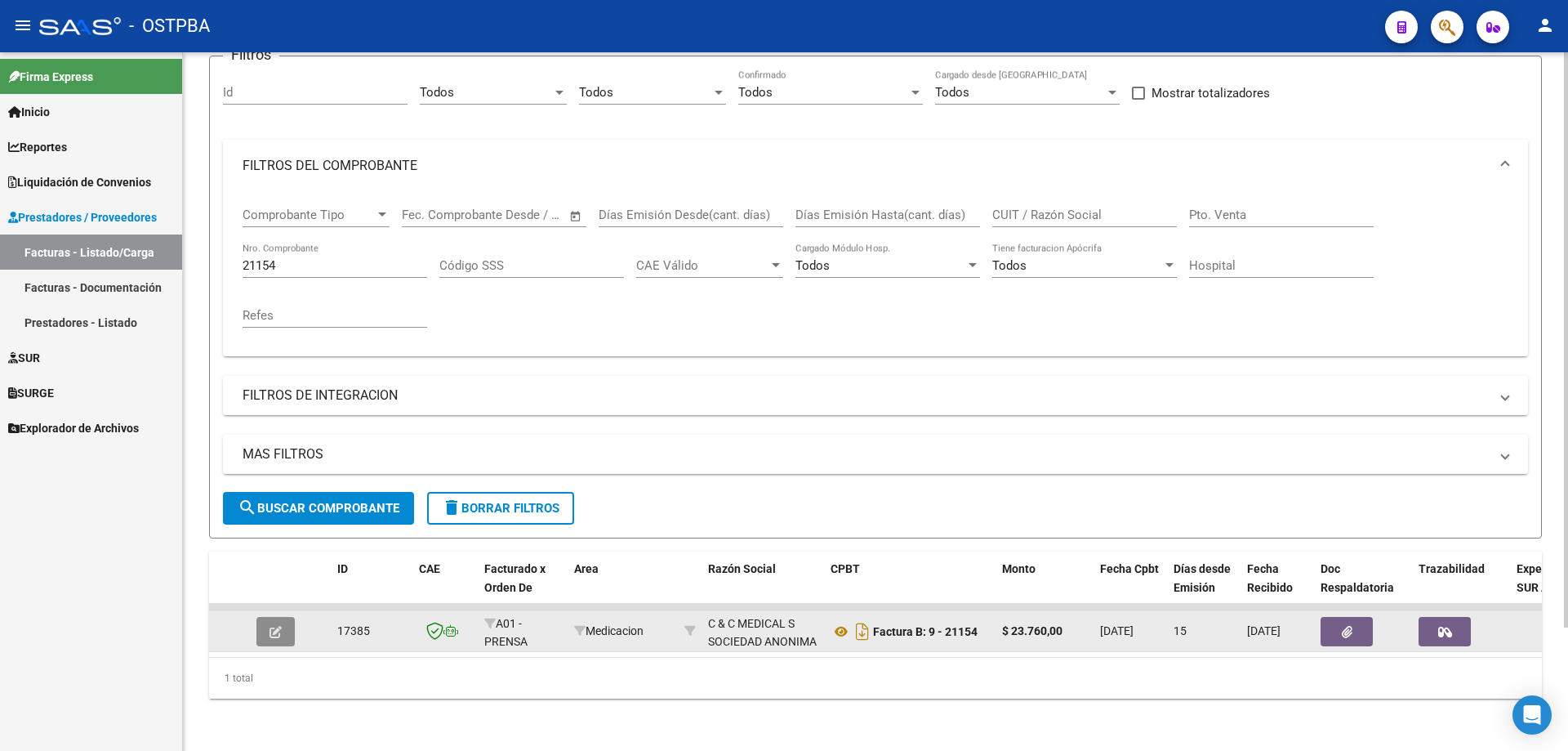
click at [283, 625] on button "button" at bounding box center [276, 631] width 38 height 29
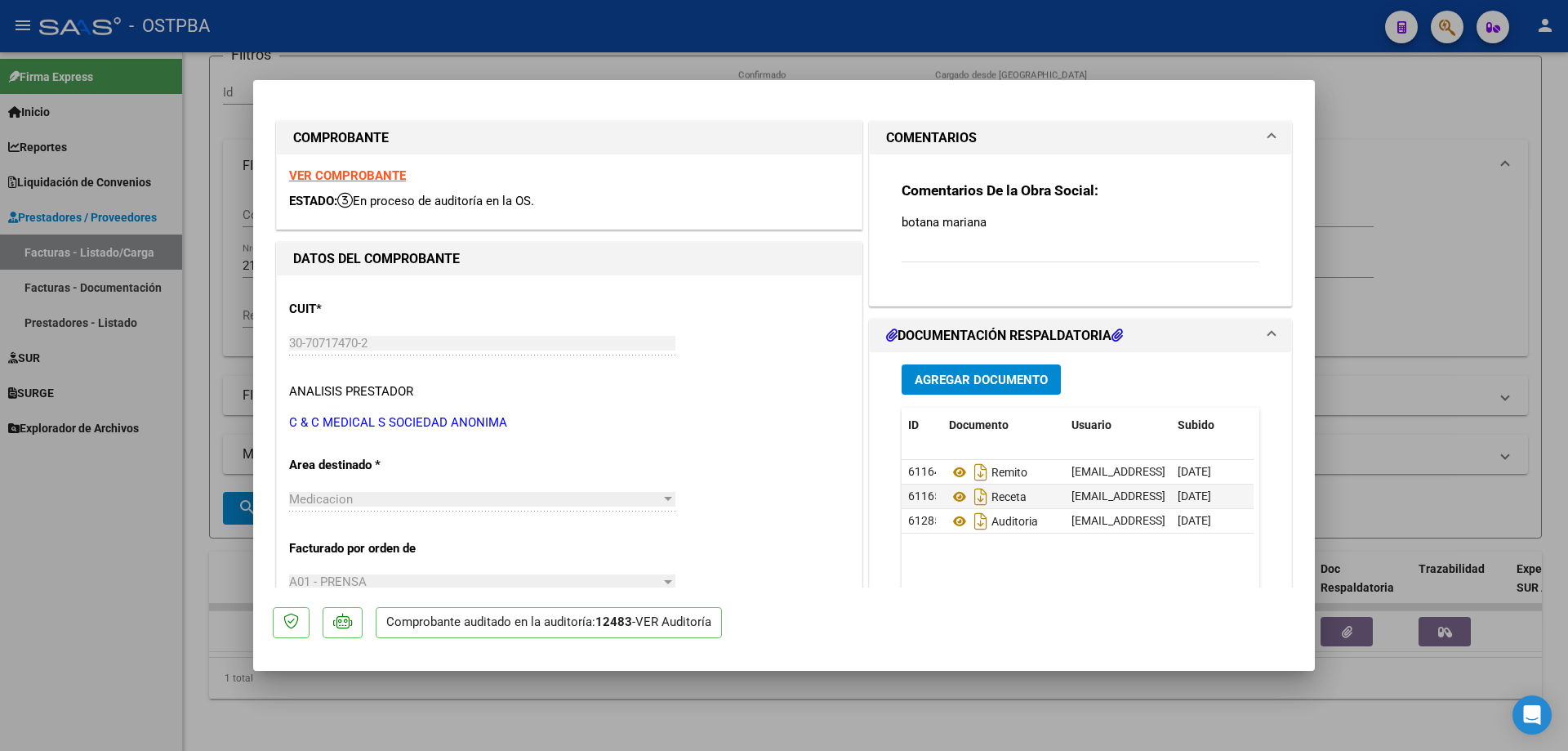
click at [329, 172] on strong "VER COMPROBANTE" at bounding box center [347, 176] width 117 height 15
click at [949, 474] on icon at bounding box center [959, 472] width 22 height 20
click at [953, 498] on icon at bounding box center [959, 497] width 22 height 20
click at [951, 516] on icon at bounding box center [959, 521] width 22 height 20
click at [533, 729] on div at bounding box center [784, 376] width 1568 height 751
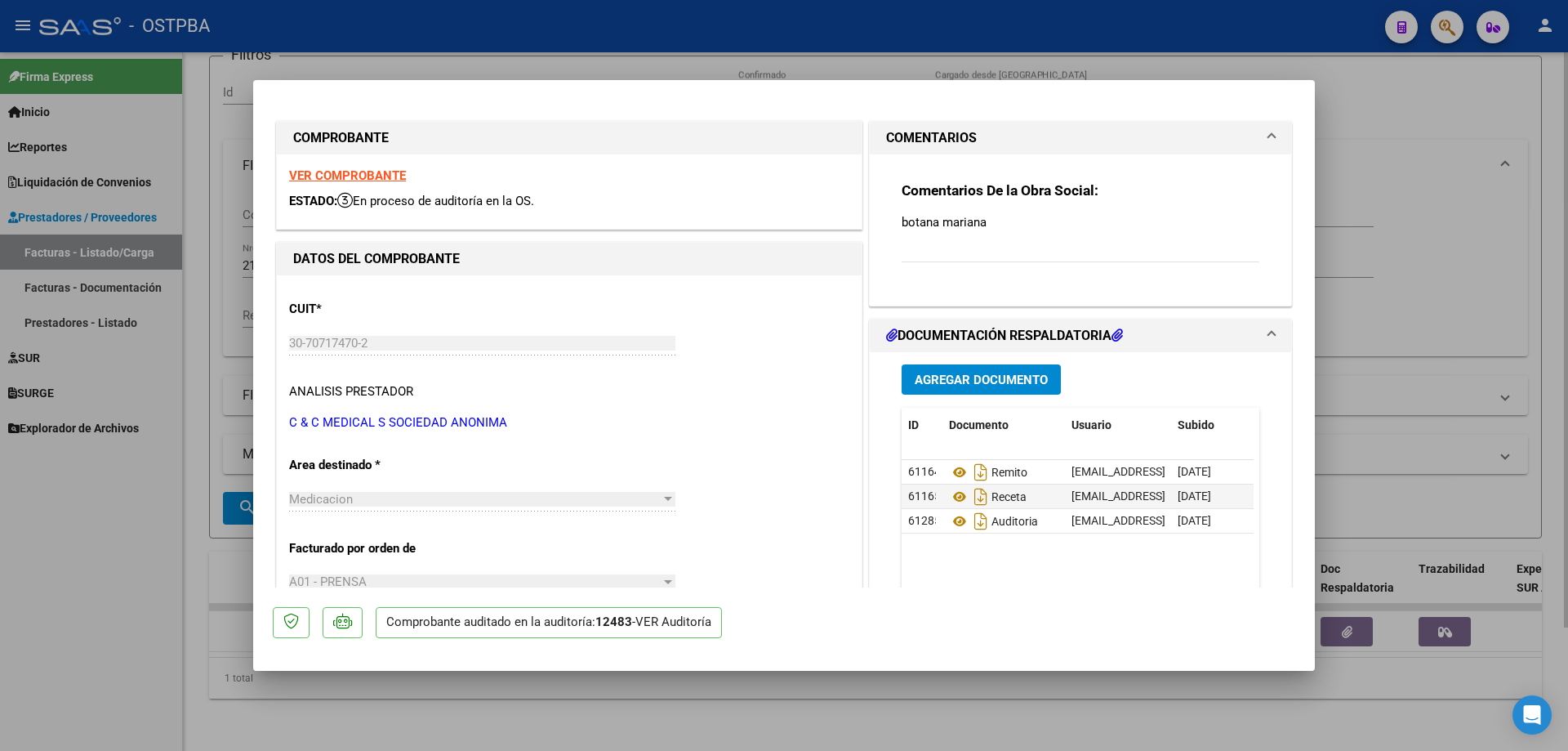
type input "$ 0,00"
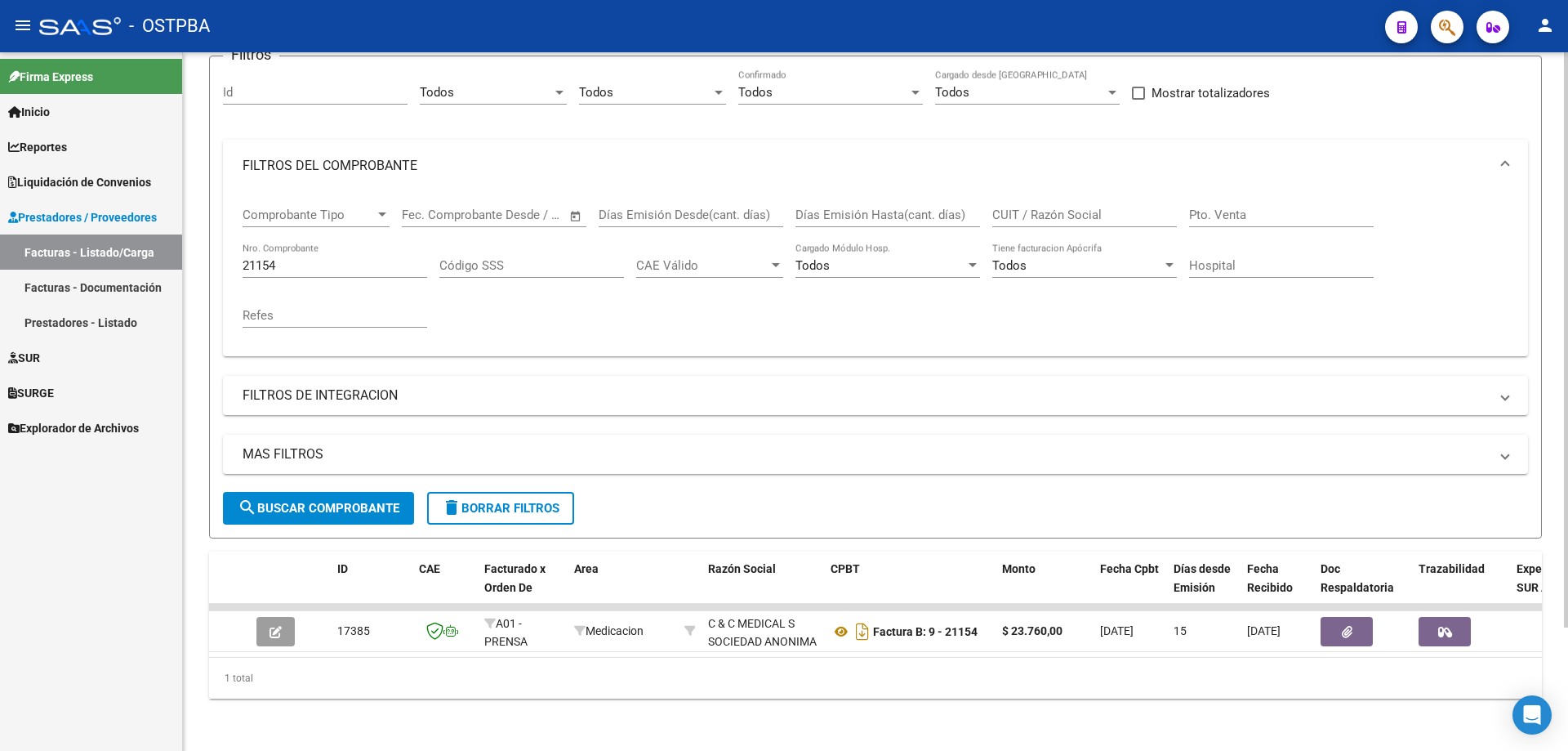
click at [363, 258] on input "21154" at bounding box center [335, 266] width 184 height 15
type input "20818"
click at [309, 501] on span "search Buscar Comprobante" at bounding box center [318, 508] width 162 height 15
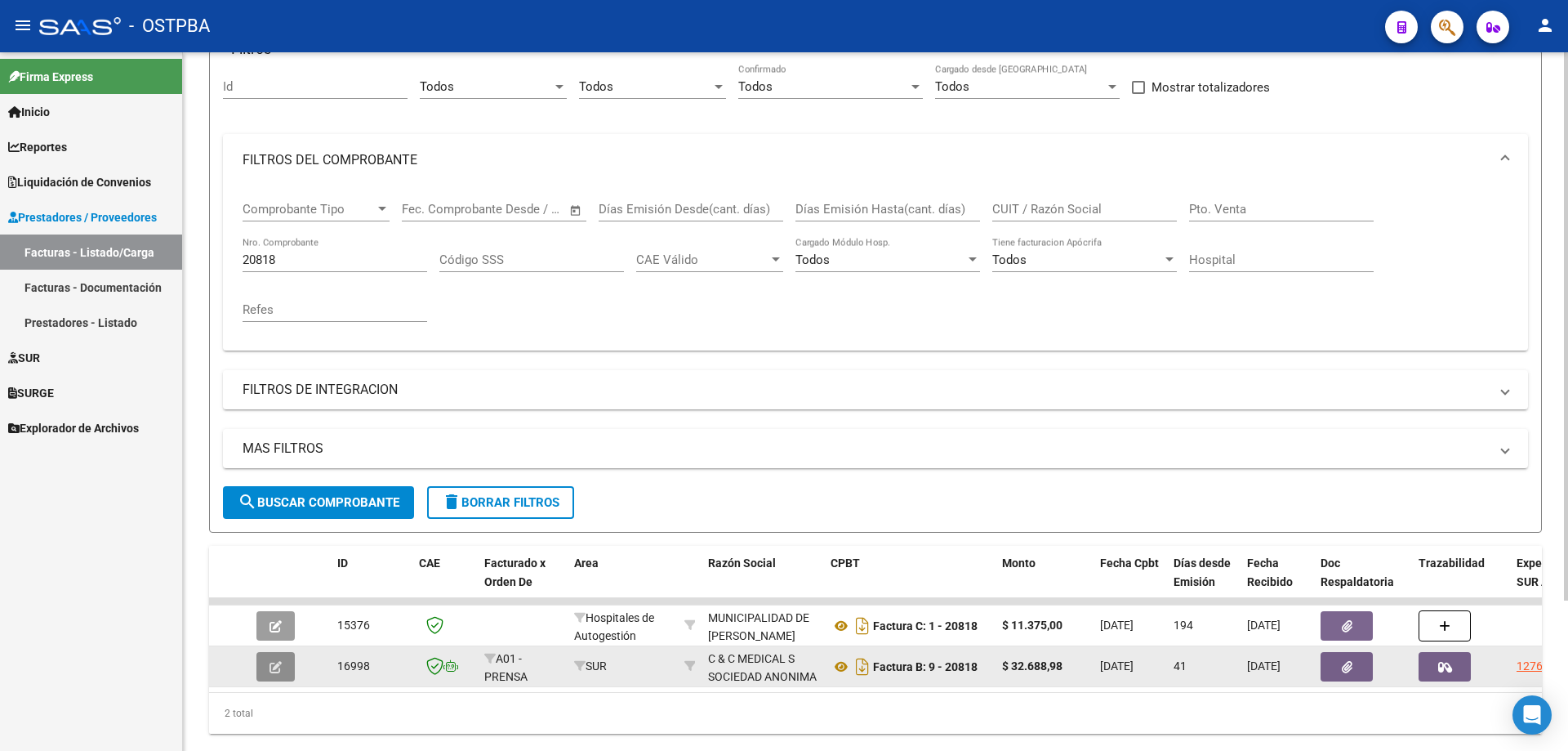
click at [267, 668] on button "button" at bounding box center [276, 666] width 38 height 29
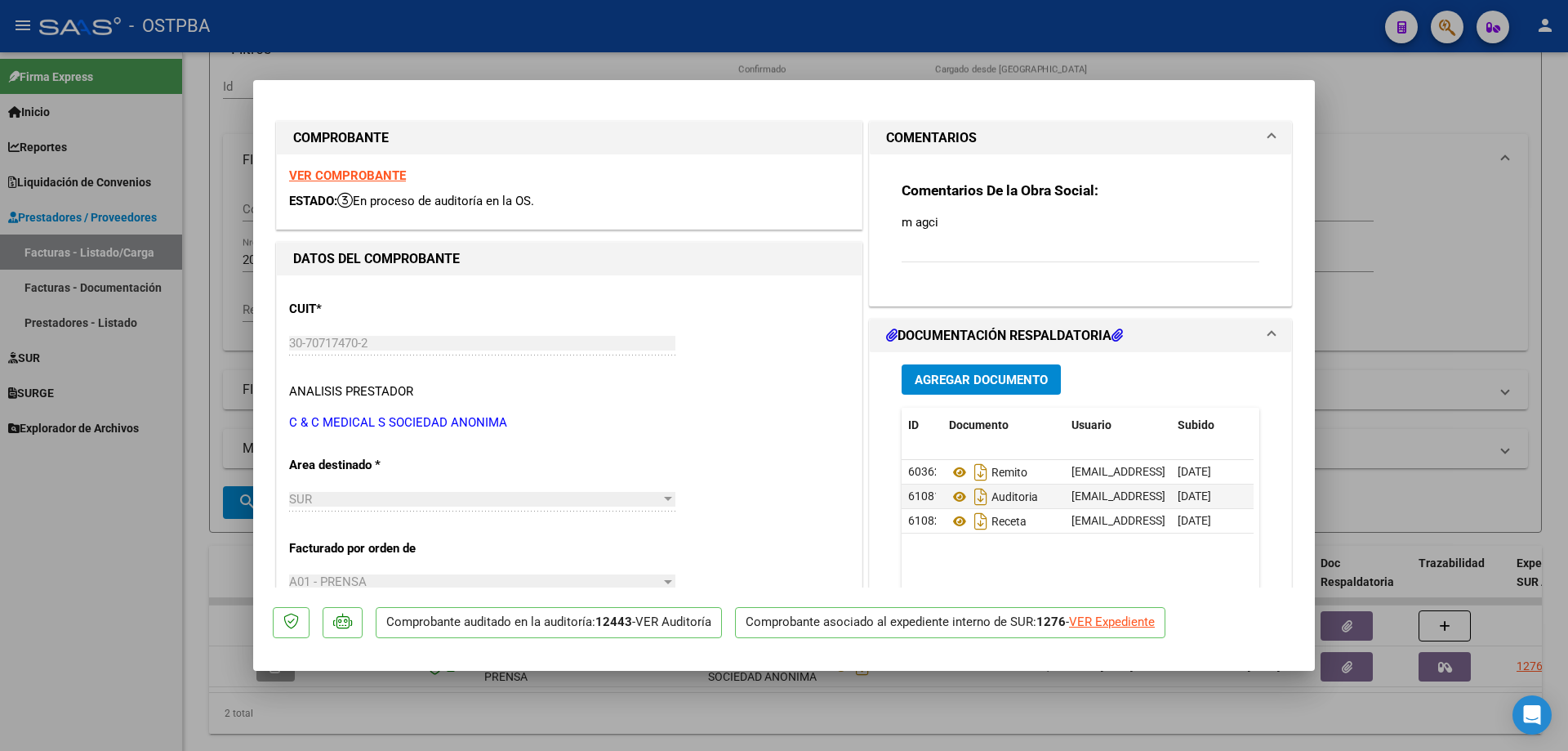
click at [324, 169] on strong "VER COMPROBANTE" at bounding box center [347, 176] width 117 height 15
click at [949, 466] on icon at bounding box center [959, 472] width 22 height 20
click at [954, 500] on icon at bounding box center [959, 497] width 22 height 20
click at [952, 520] on icon at bounding box center [959, 521] width 22 height 20
click at [524, 717] on div at bounding box center [784, 376] width 1568 height 751
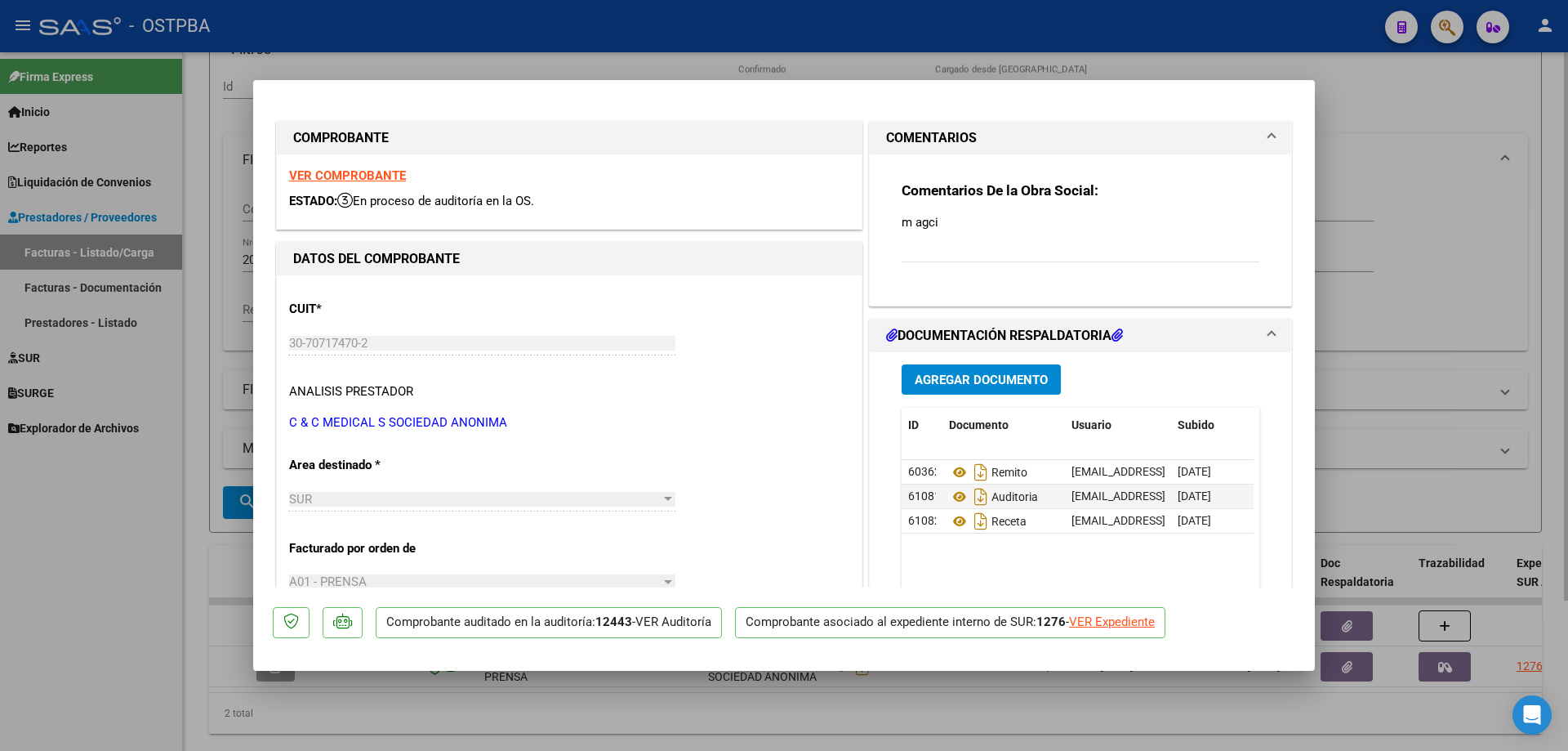
type input "$ 0,00"
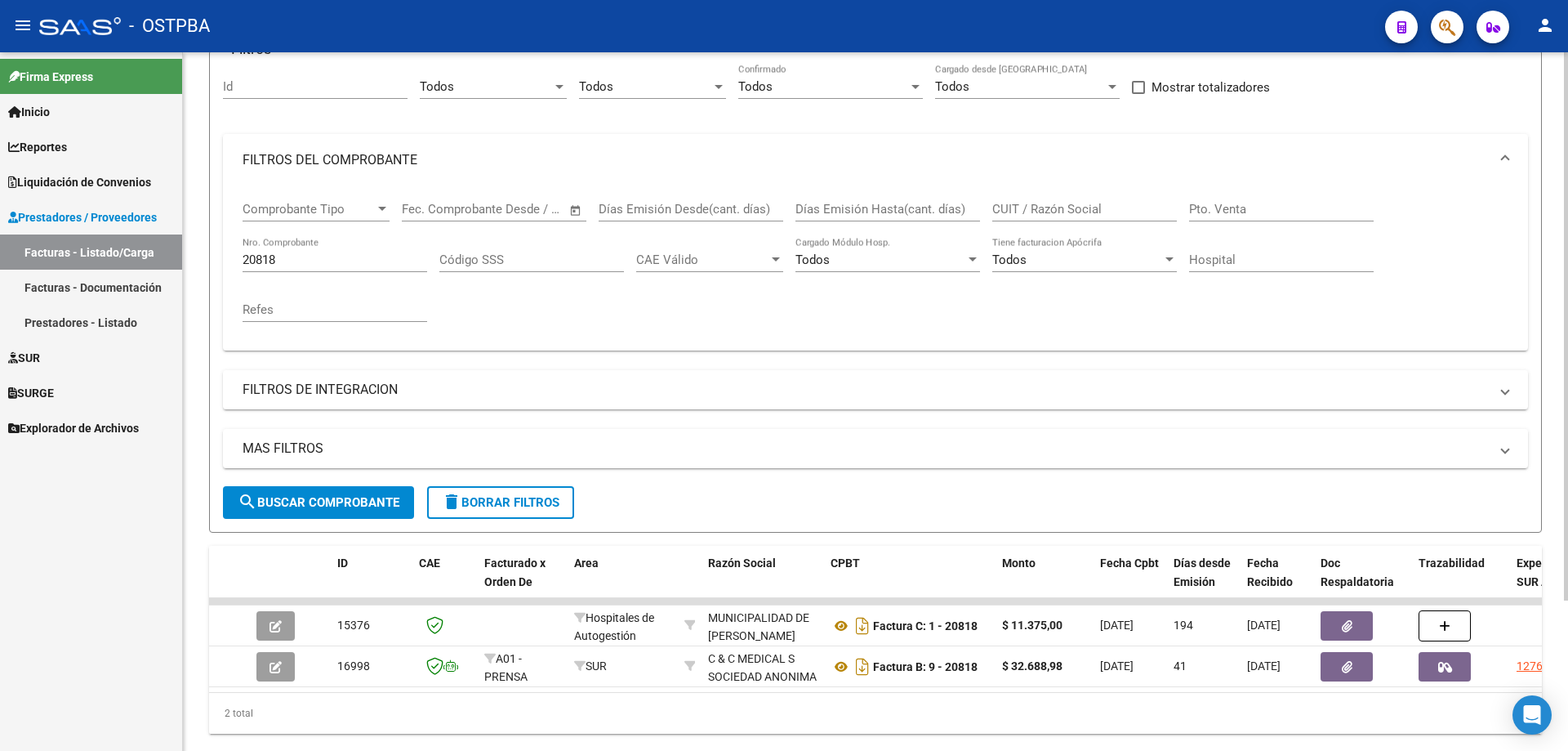
click at [326, 253] on input "20818" at bounding box center [335, 260] width 184 height 15
type input "2"
type input "73087"
click at [316, 498] on span "search Buscar Comprobante" at bounding box center [318, 503] width 162 height 15
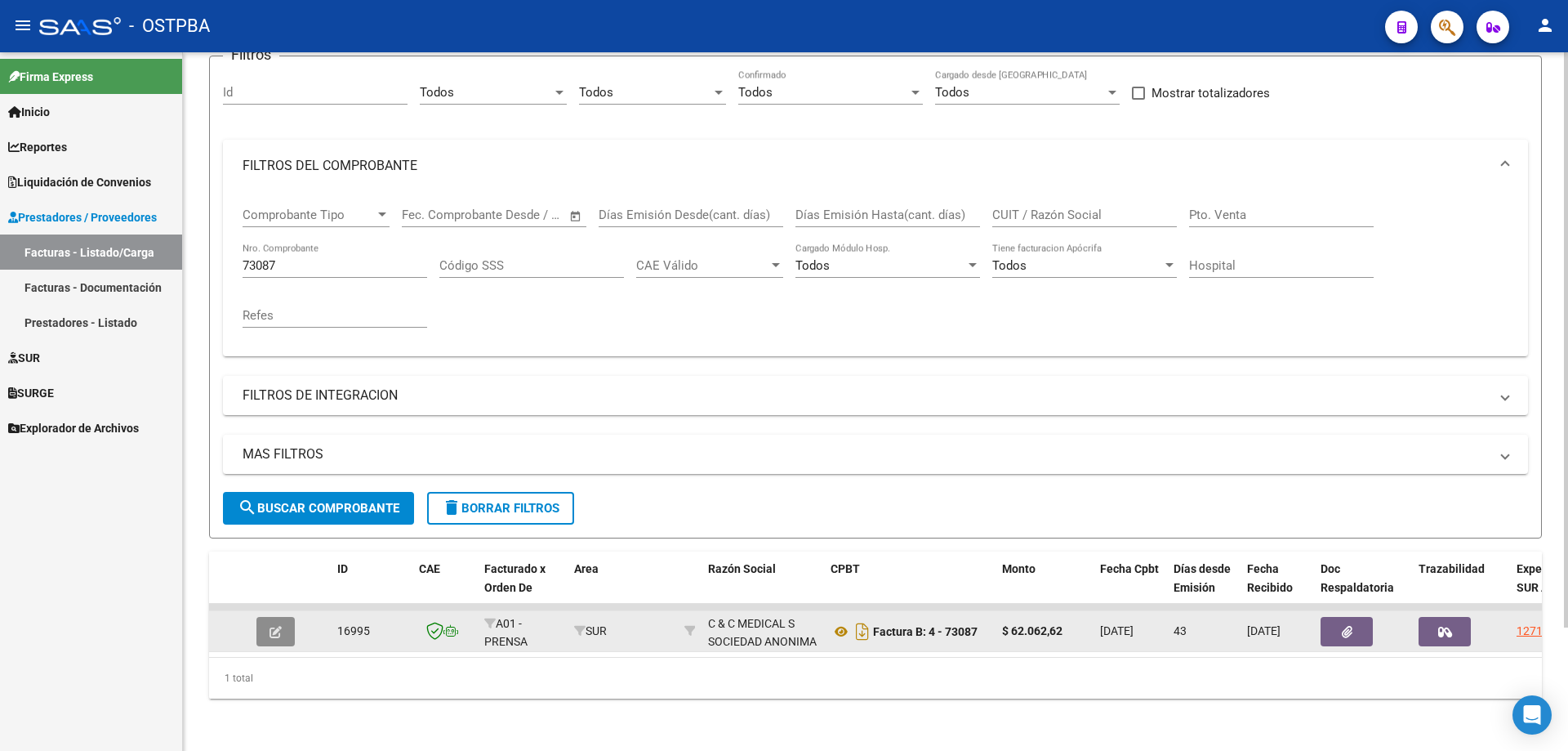
click at [268, 626] on button "button" at bounding box center [276, 631] width 38 height 29
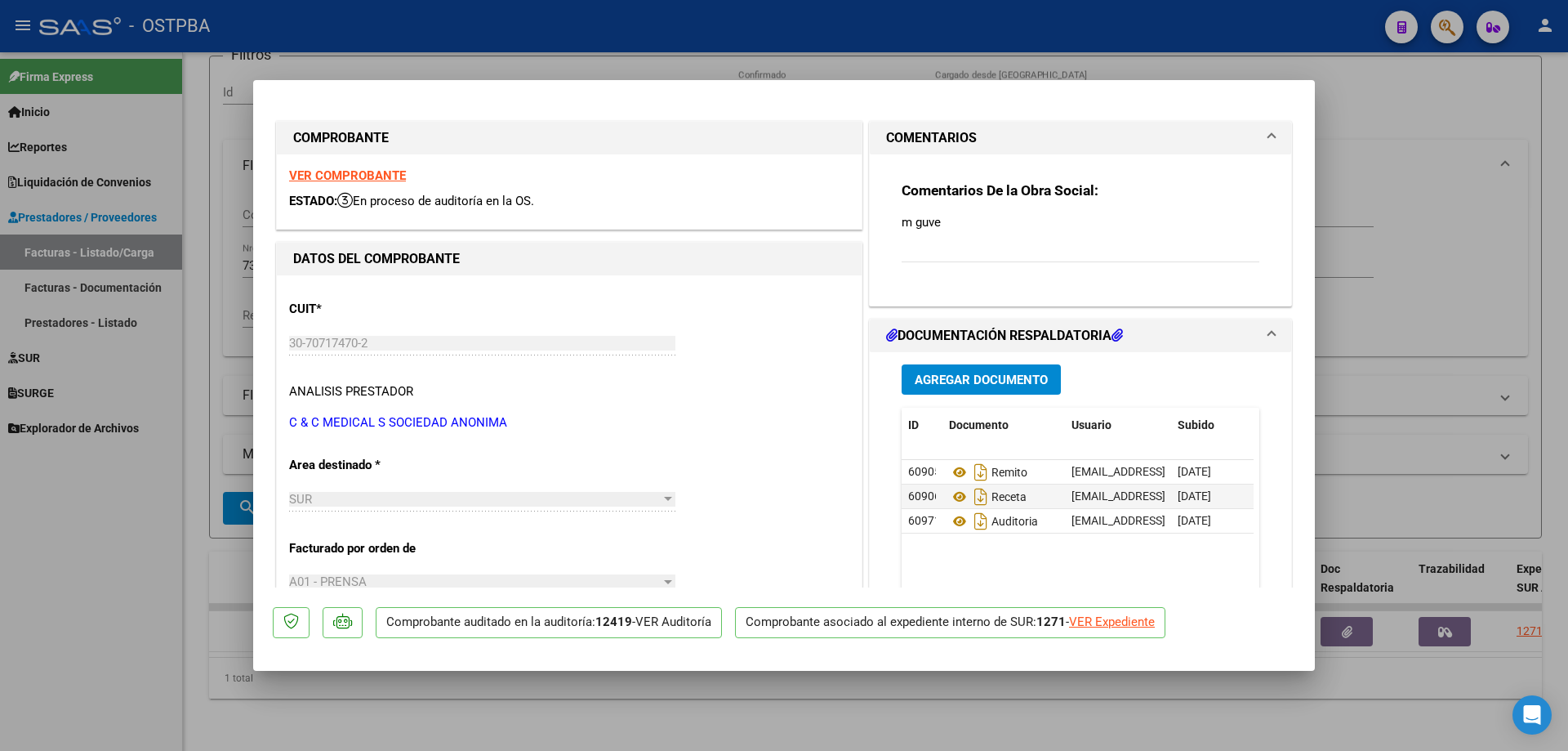
click at [336, 173] on strong "VER COMPROBANTE" at bounding box center [347, 176] width 117 height 15
click at [949, 475] on icon at bounding box center [959, 472] width 22 height 20
click at [949, 496] on icon at bounding box center [959, 497] width 22 height 20
click at [949, 518] on icon at bounding box center [959, 521] width 22 height 20
drag, startPoint x: 871, startPoint y: 691, endPoint x: 684, endPoint y: 687, distance: 187.0
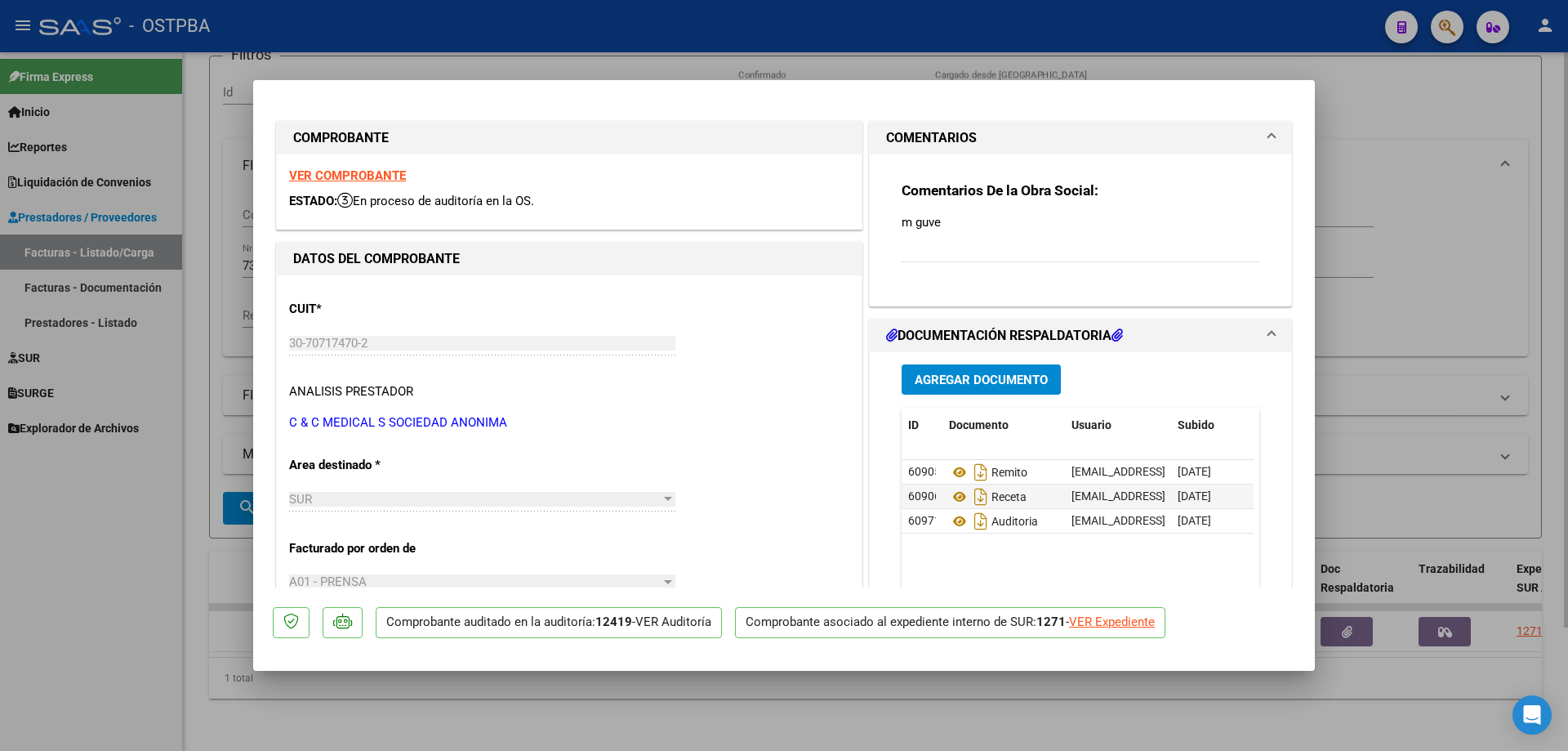
click at [871, 692] on div at bounding box center [784, 376] width 1568 height 751
type input "$ 0,00"
